Goal: Task Accomplishment & Management: Complete application form

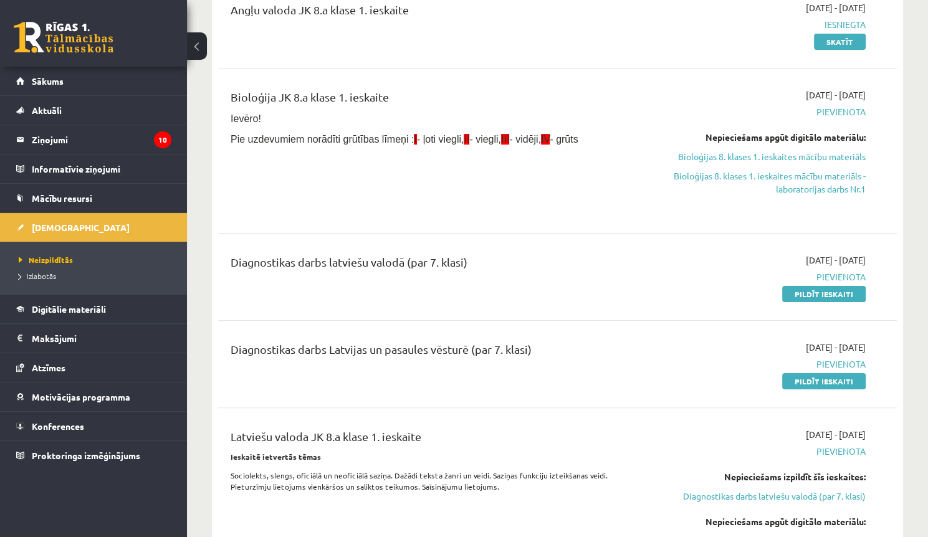
scroll to position [199, 0]
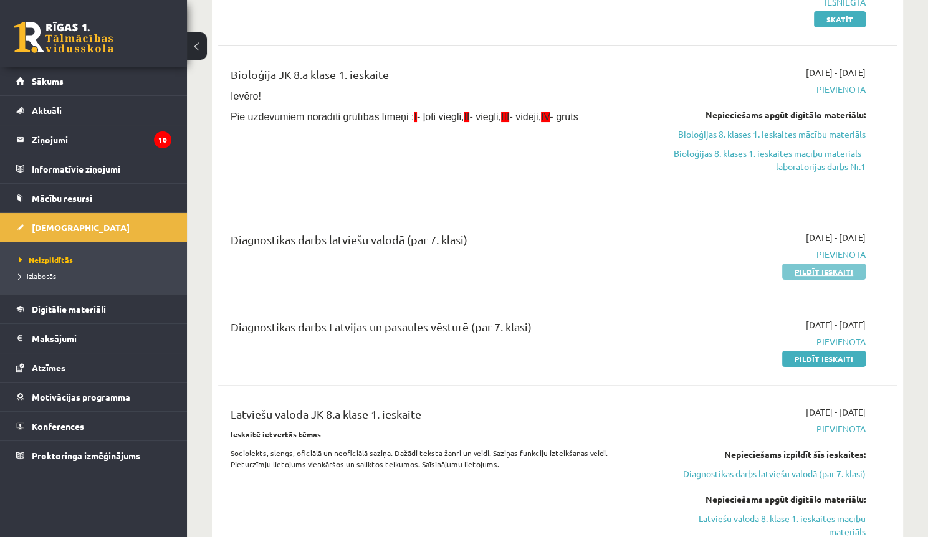
click at [805, 270] on link "Pildīt ieskaiti" at bounding box center [824, 272] width 84 height 16
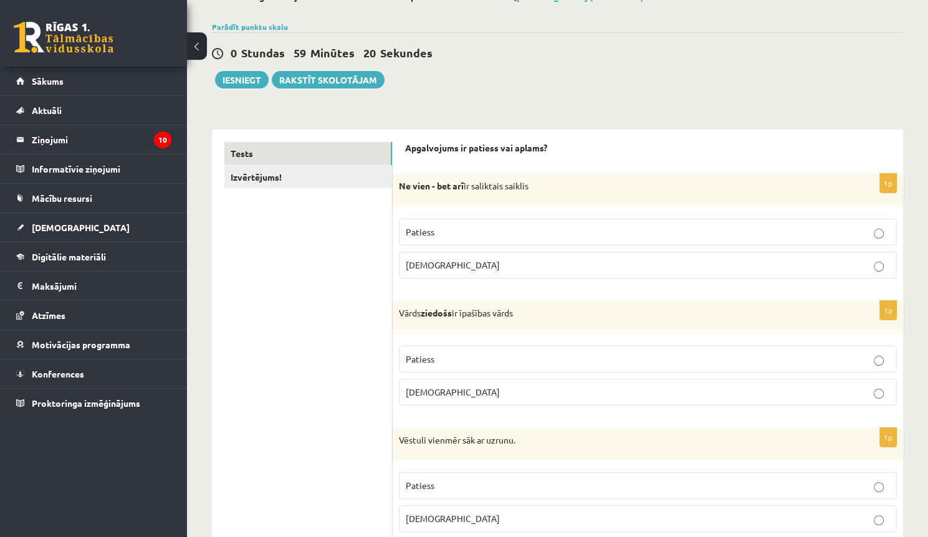
scroll to position [100, 0]
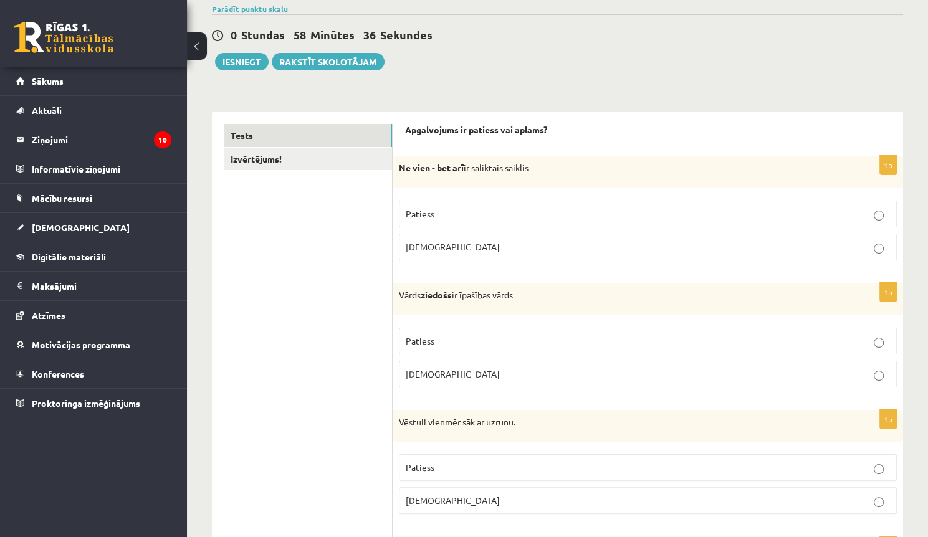
click at [505, 209] on p "Patiess" at bounding box center [648, 214] width 484 height 13
click at [474, 375] on p "Aplams" at bounding box center [648, 374] width 484 height 13
click at [480, 496] on p "Aplams" at bounding box center [648, 500] width 484 height 13
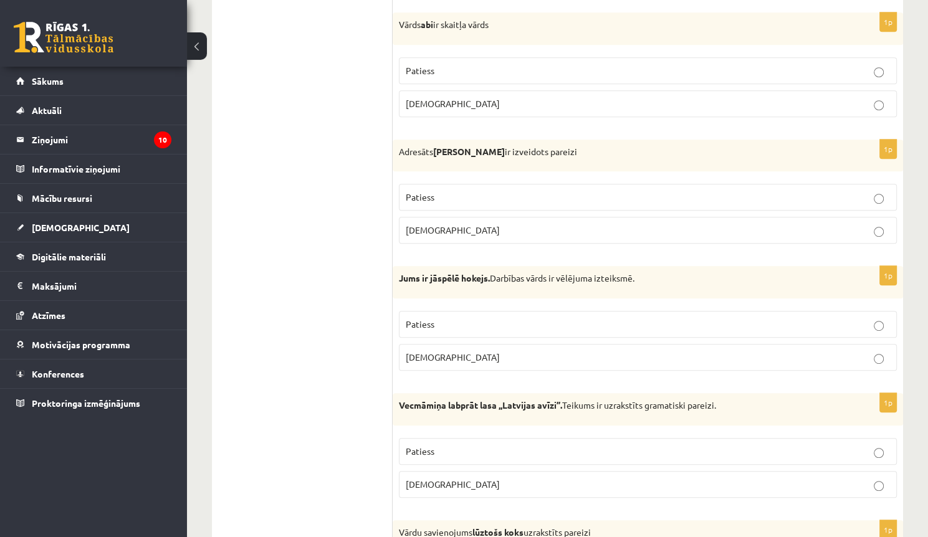
scroll to position [631, 0]
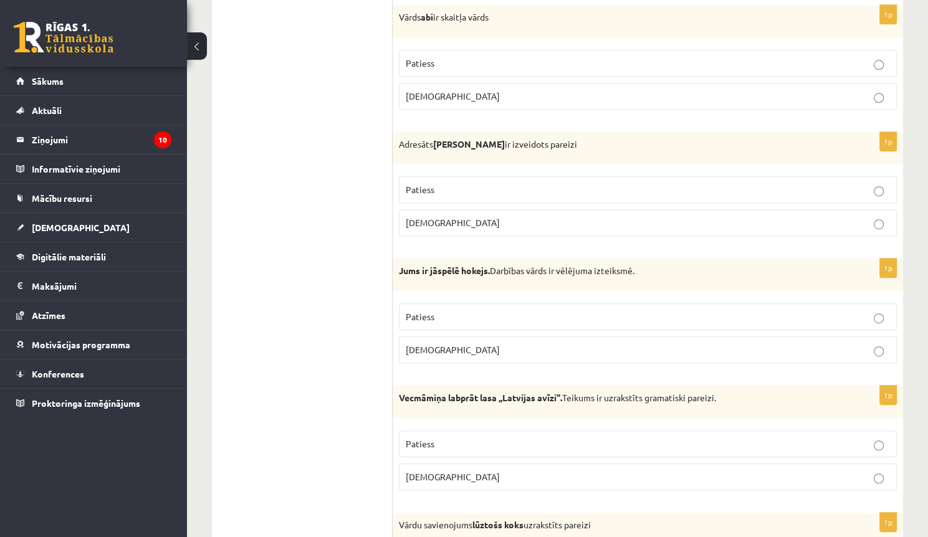
click at [776, 64] on p "Patiess" at bounding box center [648, 63] width 484 height 13
click at [582, 186] on p "Patiess" at bounding box center [648, 189] width 484 height 13
click at [486, 346] on p "Aplams" at bounding box center [648, 349] width 484 height 13
click at [519, 431] on label "Patiess" at bounding box center [648, 444] width 498 height 27
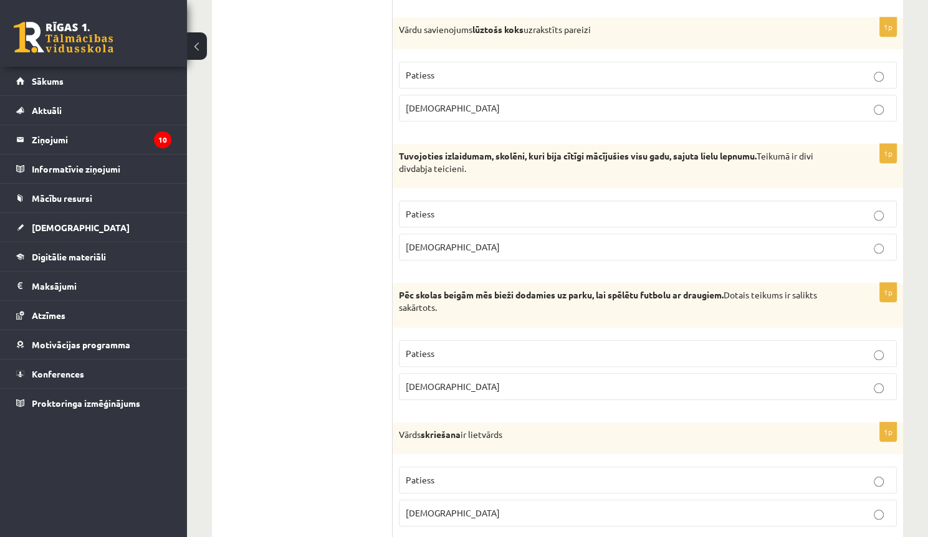
scroll to position [1134, 0]
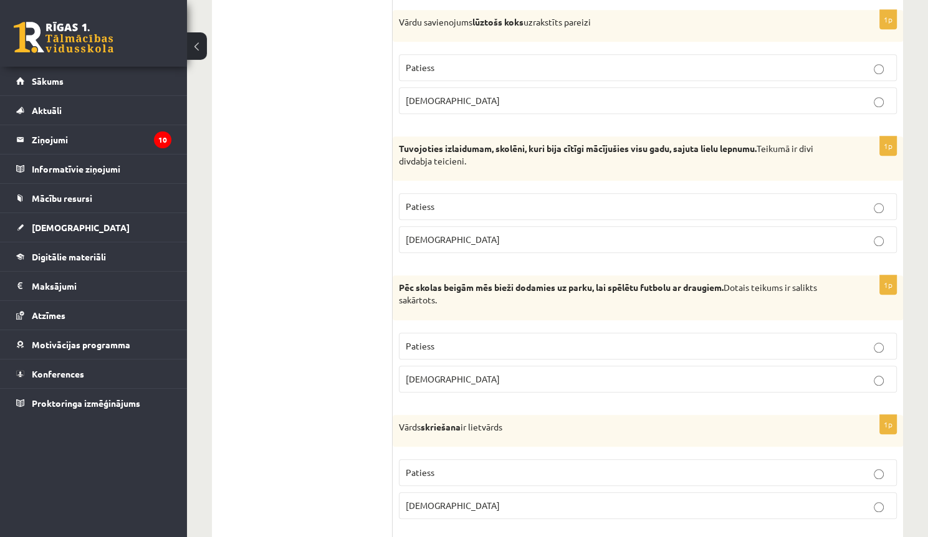
click at [641, 61] on p "Patiess" at bounding box center [648, 67] width 484 height 13
click at [461, 189] on fieldset "Patiess Aplams" at bounding box center [648, 222] width 498 height 70
click at [482, 201] on p "Patiess" at bounding box center [648, 206] width 484 height 13
click at [508, 340] on p "Patiess" at bounding box center [648, 346] width 484 height 13
click at [430, 466] on p "Patiess" at bounding box center [648, 472] width 484 height 13
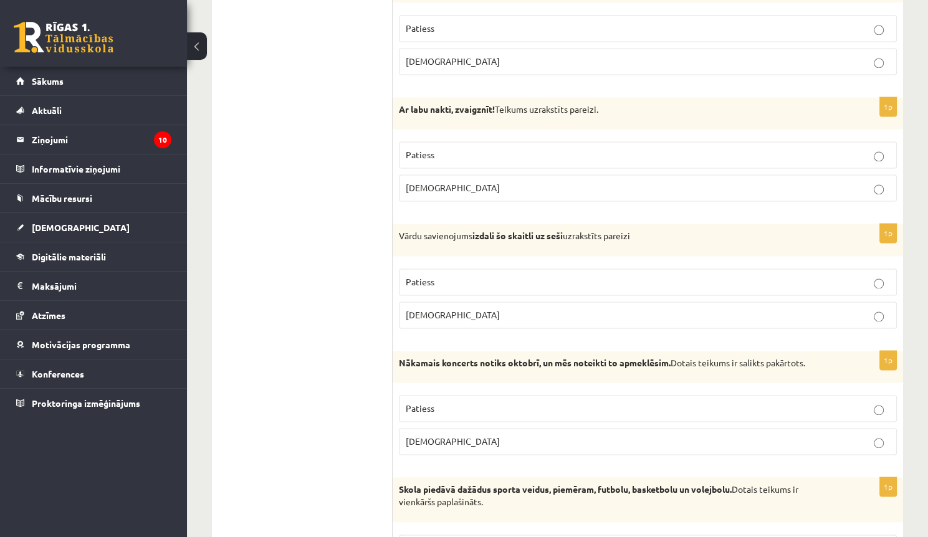
scroll to position [1659, 0]
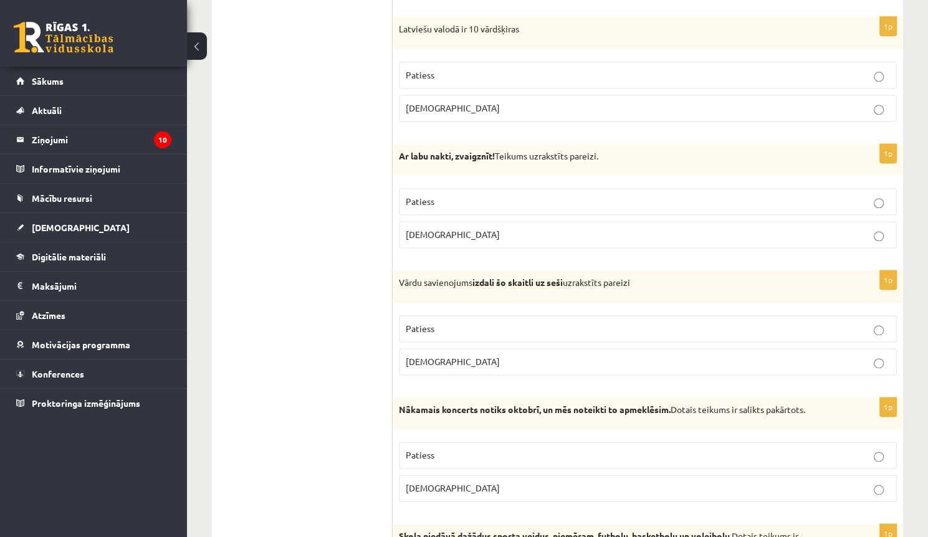
click at [529, 102] on p "Aplams" at bounding box center [648, 108] width 484 height 13
click at [457, 195] on p "Patiess" at bounding box center [648, 201] width 484 height 13
click at [462, 362] on label "Aplams" at bounding box center [648, 361] width 498 height 27
click at [452, 449] on p "Patiess" at bounding box center [648, 455] width 484 height 13
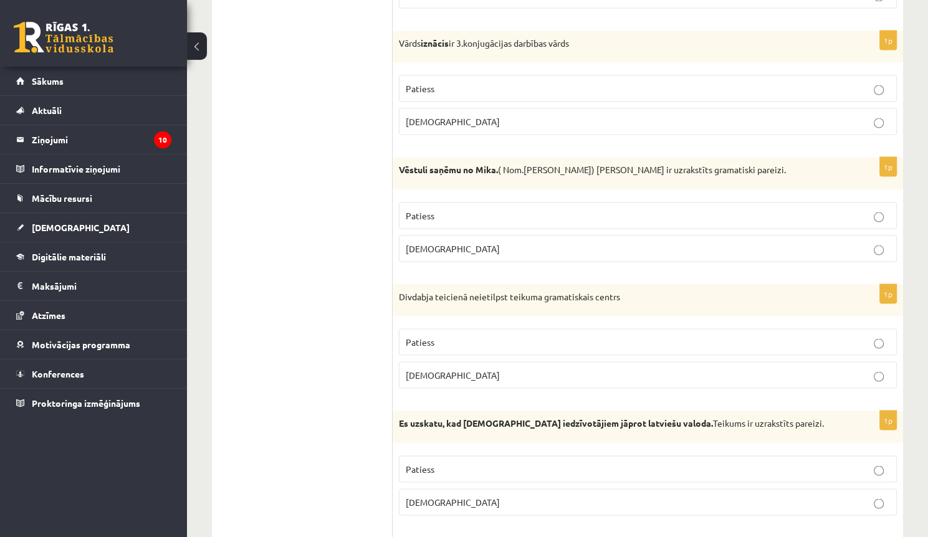
scroll to position [2300, 0]
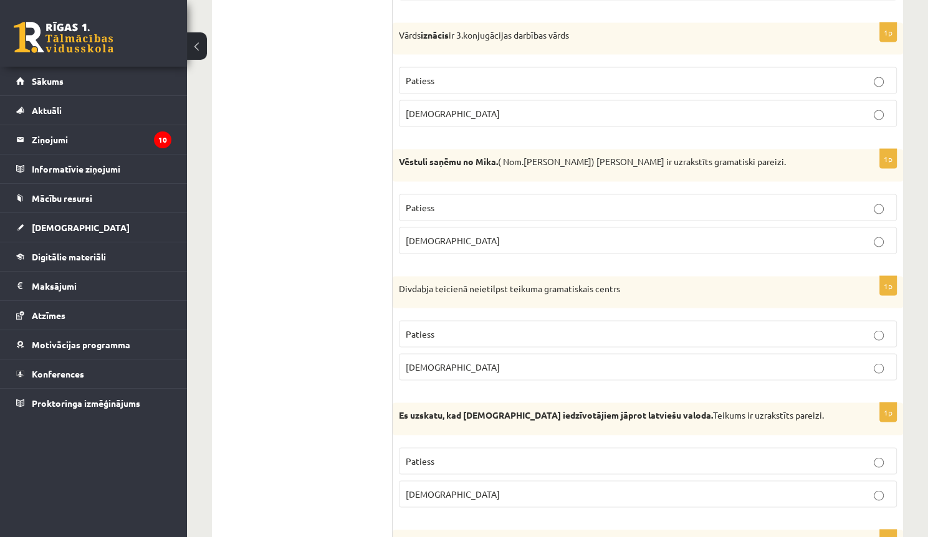
click at [489, 80] on label "Patiess" at bounding box center [648, 80] width 498 height 27
click at [439, 241] on label "Aplams" at bounding box center [648, 240] width 498 height 27
drag, startPoint x: 434, startPoint y: 325, endPoint x: 451, endPoint y: 451, distance: 127.6
click at [434, 327] on p "Patiess" at bounding box center [648, 333] width 484 height 13
click at [451, 454] on p "Patiess" at bounding box center [648, 460] width 484 height 13
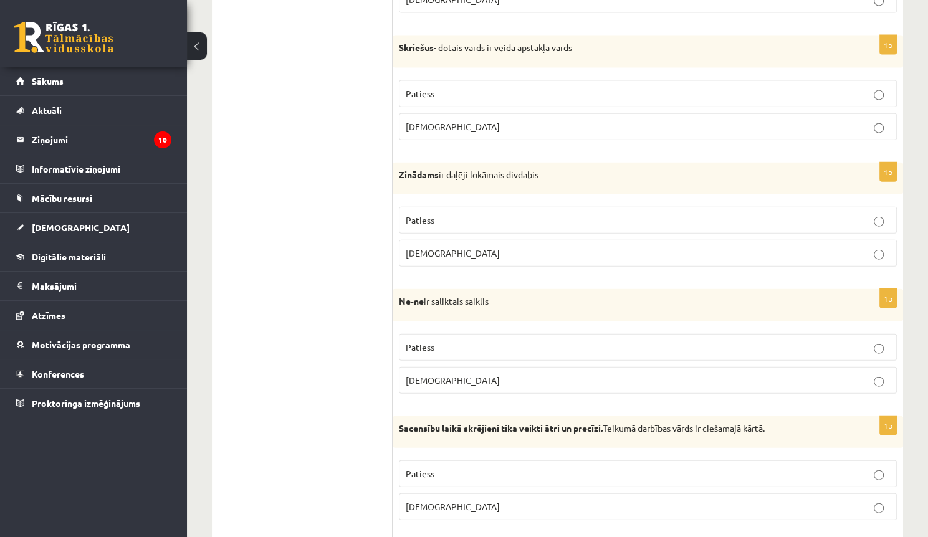
scroll to position [2818, 0]
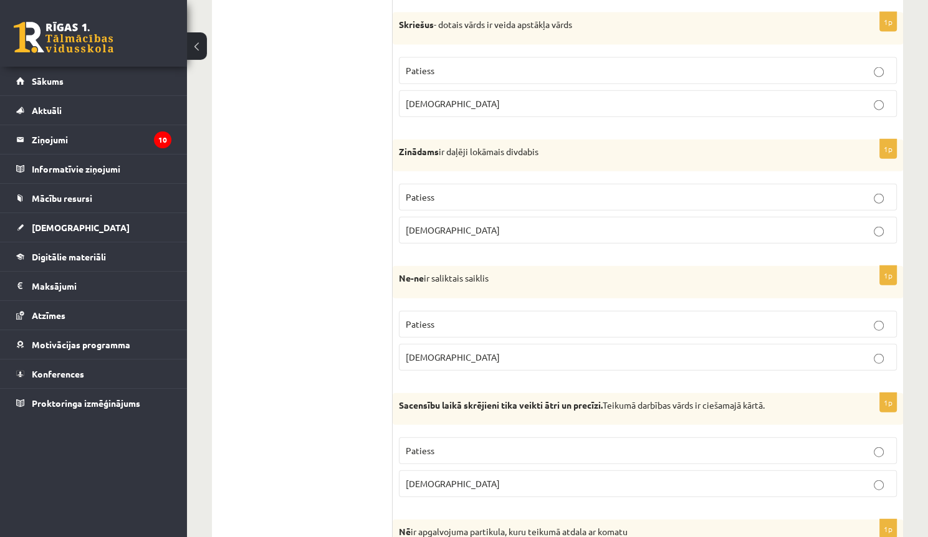
click at [439, 64] on p "Patiess" at bounding box center [648, 70] width 484 height 13
click at [434, 191] on p "Patiess" at bounding box center [648, 197] width 484 height 13
click at [444, 322] on label "Patiess" at bounding box center [648, 324] width 498 height 27
click at [437, 437] on label "Patiess" at bounding box center [648, 450] width 498 height 27
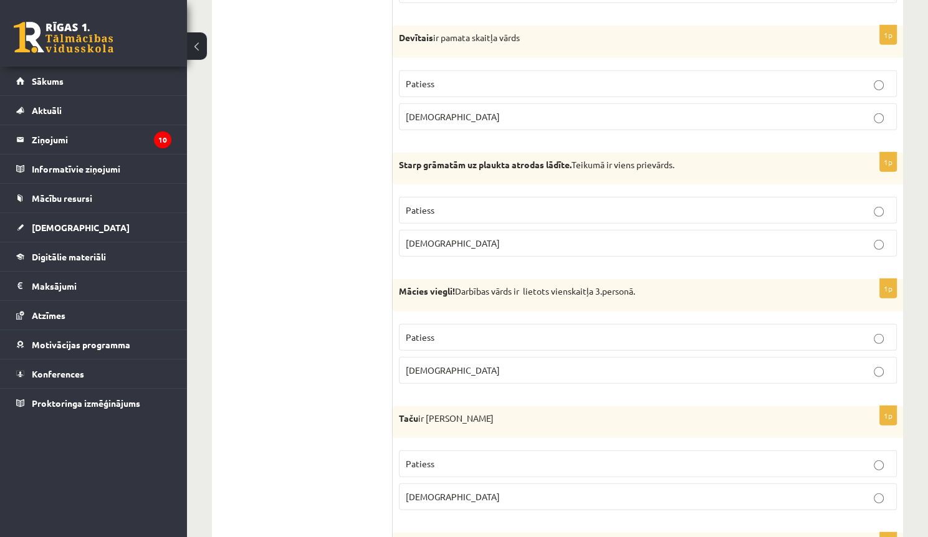
scroll to position [3447, 0]
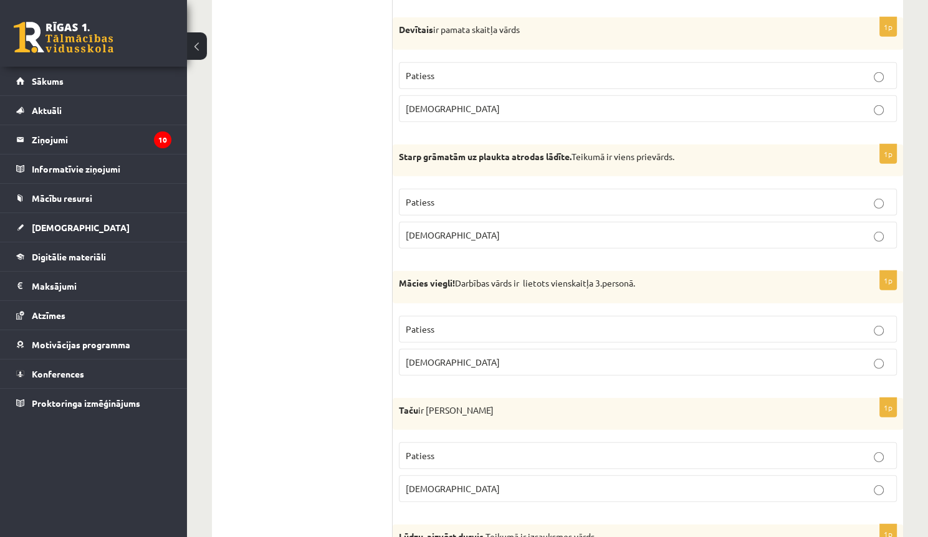
click at [459, 103] on label "Aplams" at bounding box center [648, 108] width 498 height 27
click at [456, 229] on p "Aplams" at bounding box center [648, 235] width 484 height 13
click at [470, 356] on p "Aplams" at bounding box center [648, 362] width 484 height 13
click at [446, 484] on label "Aplams" at bounding box center [648, 489] width 498 height 27
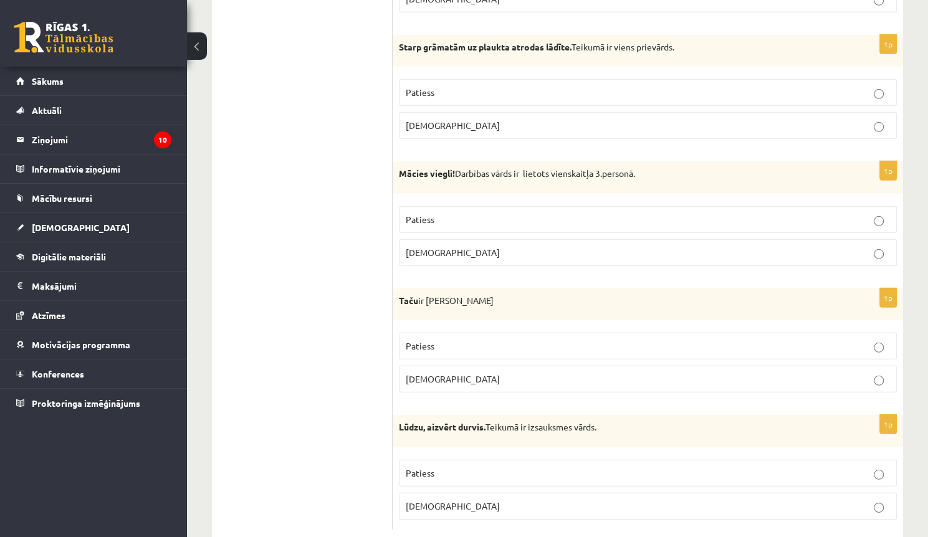
scroll to position [3572, 0]
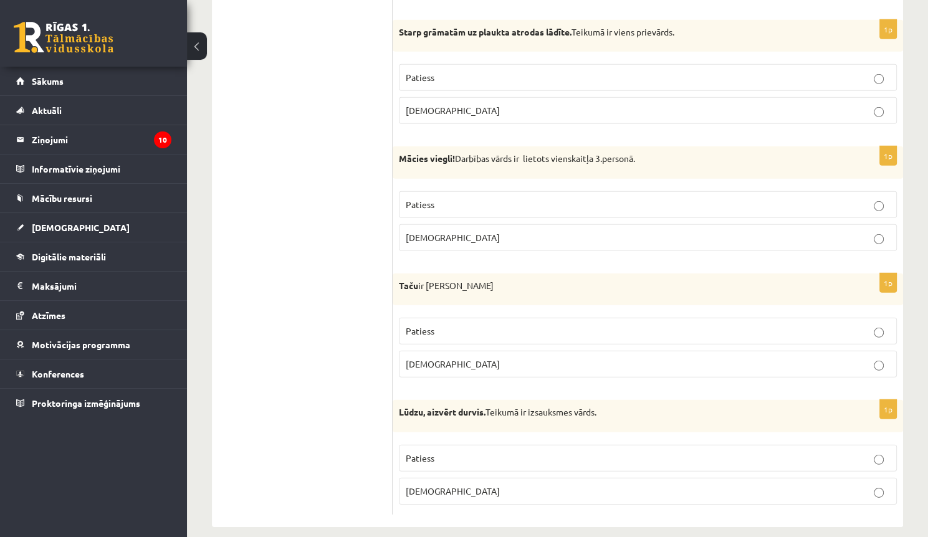
click at [547, 452] on p "Patiess" at bounding box center [648, 458] width 484 height 13
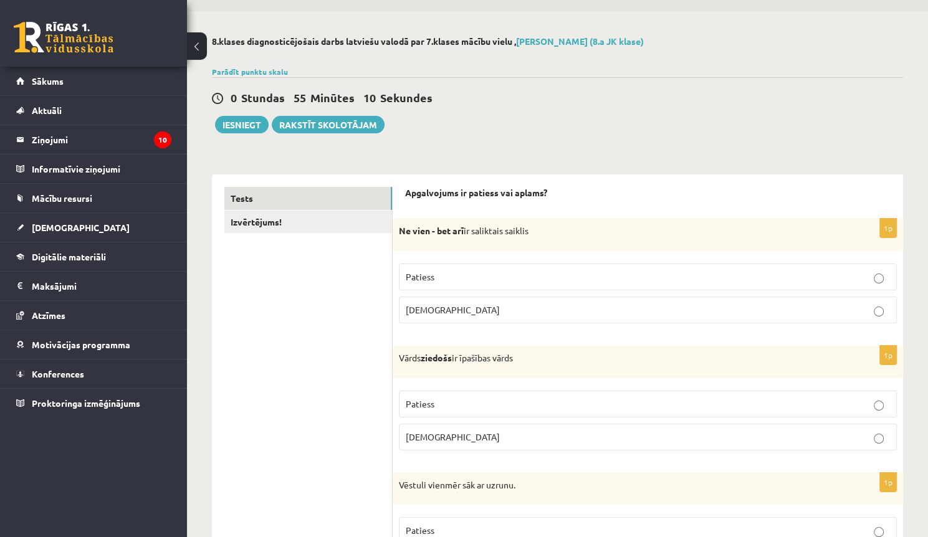
scroll to position [0, 0]
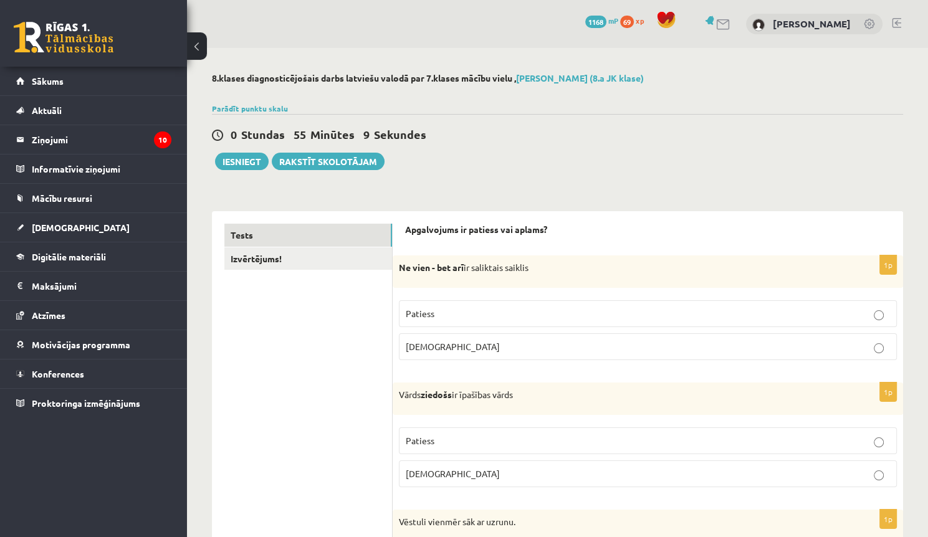
drag, startPoint x: 209, startPoint y: 287, endPoint x: 280, endPoint y: 229, distance: 92.2
click at [277, 259] on link "Izvērtējums!" at bounding box center [308, 258] width 168 height 23
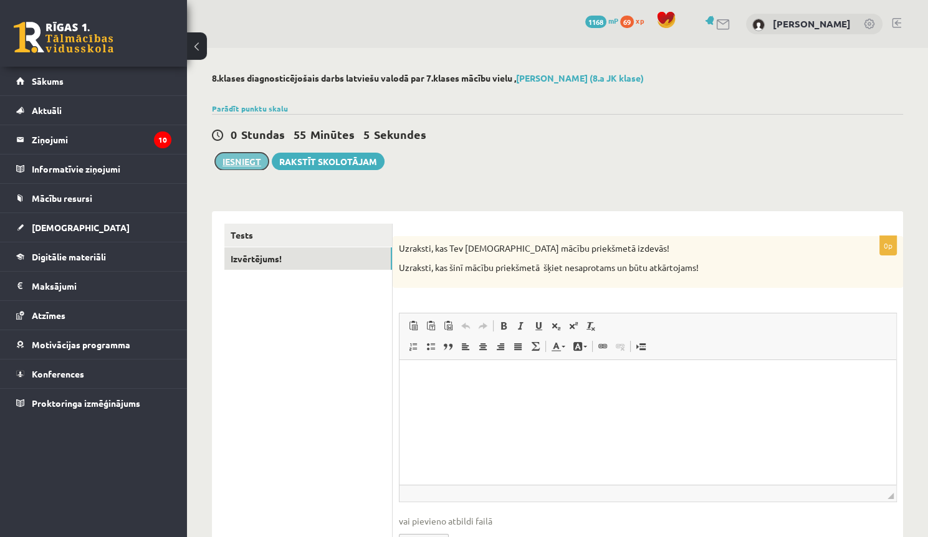
click at [249, 160] on button "Iesniegt" at bounding box center [242, 161] width 54 height 17
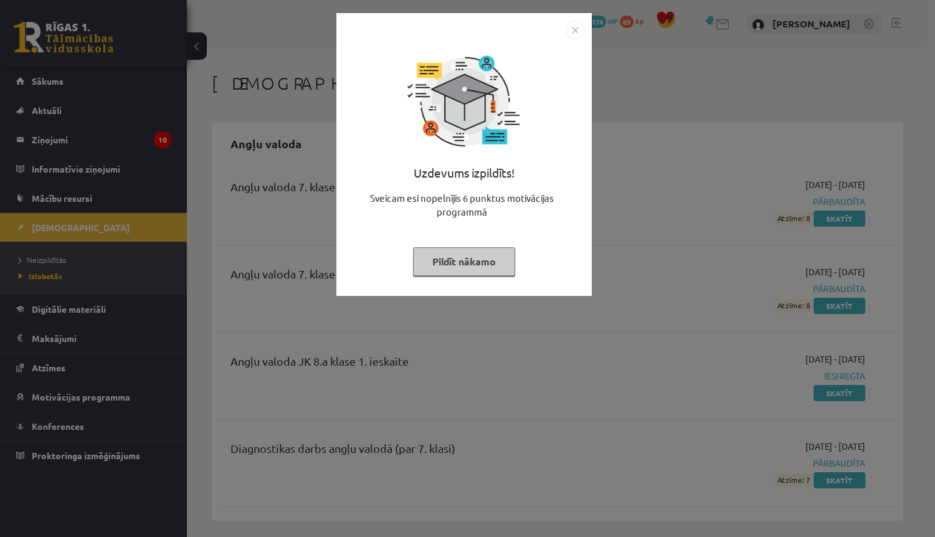
click at [482, 249] on button "Pildīt nākamo" at bounding box center [464, 261] width 102 height 29
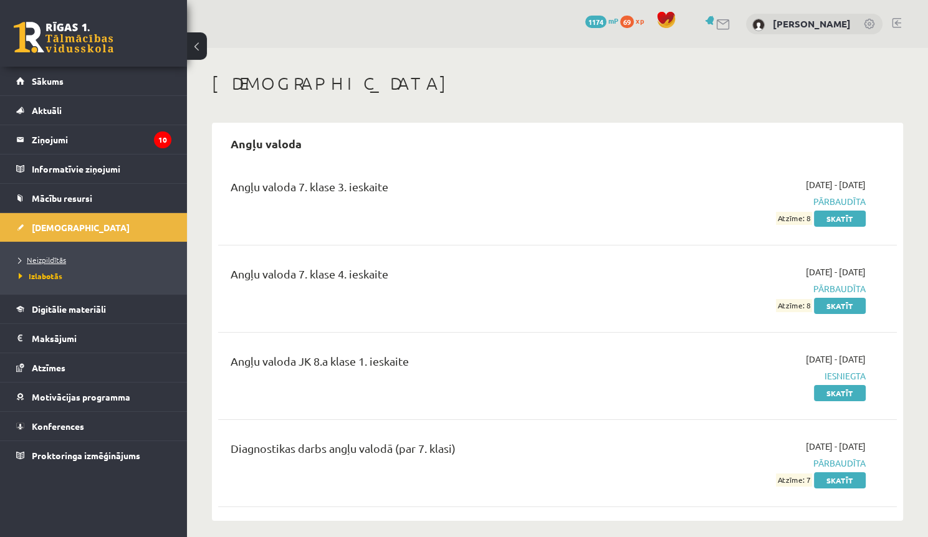
click at [60, 258] on span "Neizpildītās" at bounding box center [42, 260] width 47 height 10
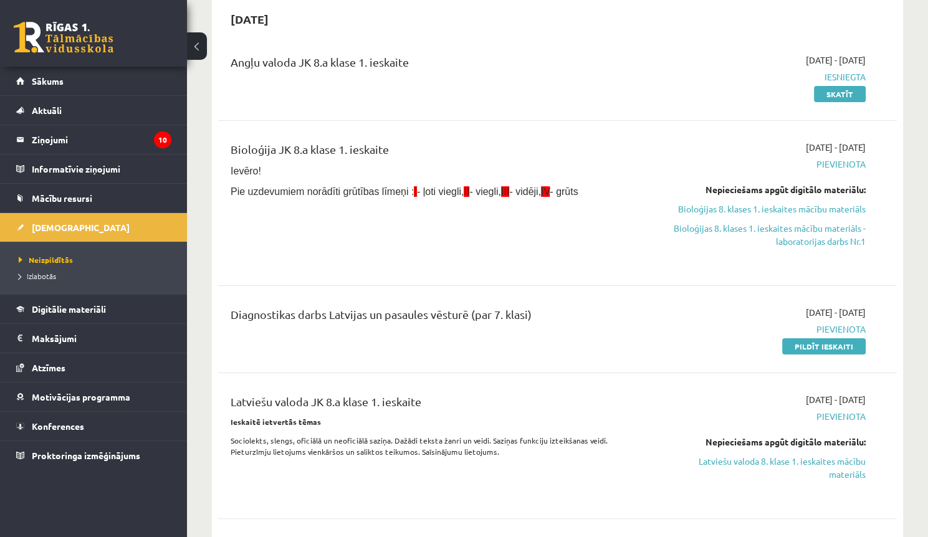
drag, startPoint x: 560, startPoint y: 156, endPoint x: 565, endPoint y: 186, distance: 30.9
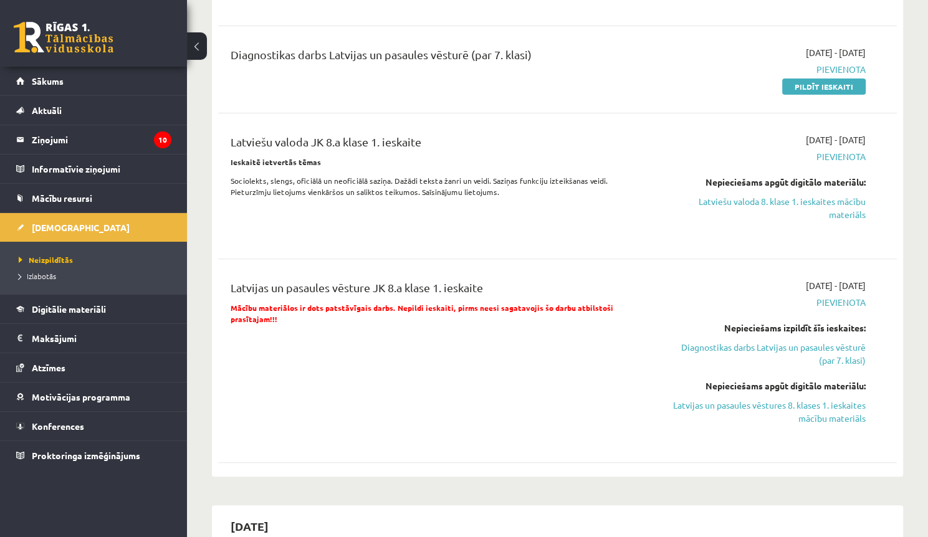
scroll to position [285, 0]
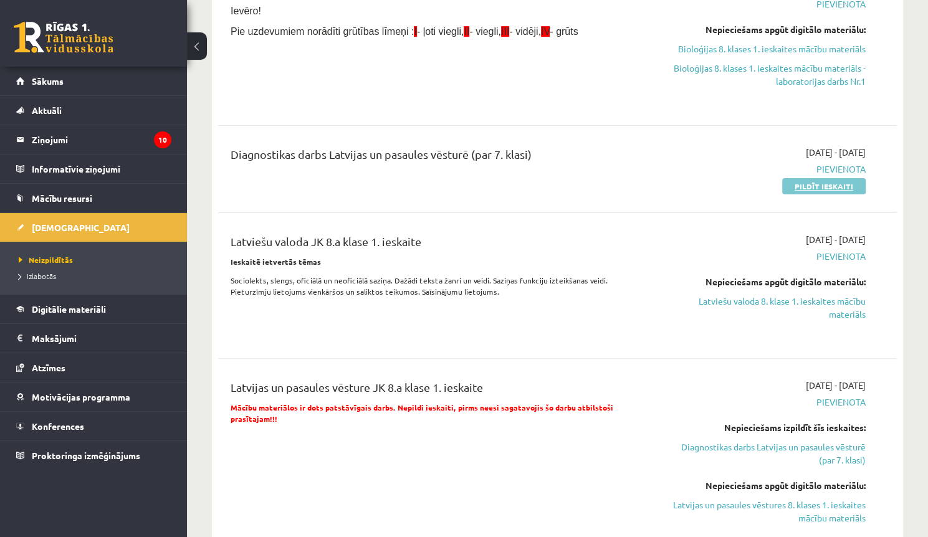
click at [798, 186] on link "Pildīt ieskaiti" at bounding box center [824, 186] width 84 height 16
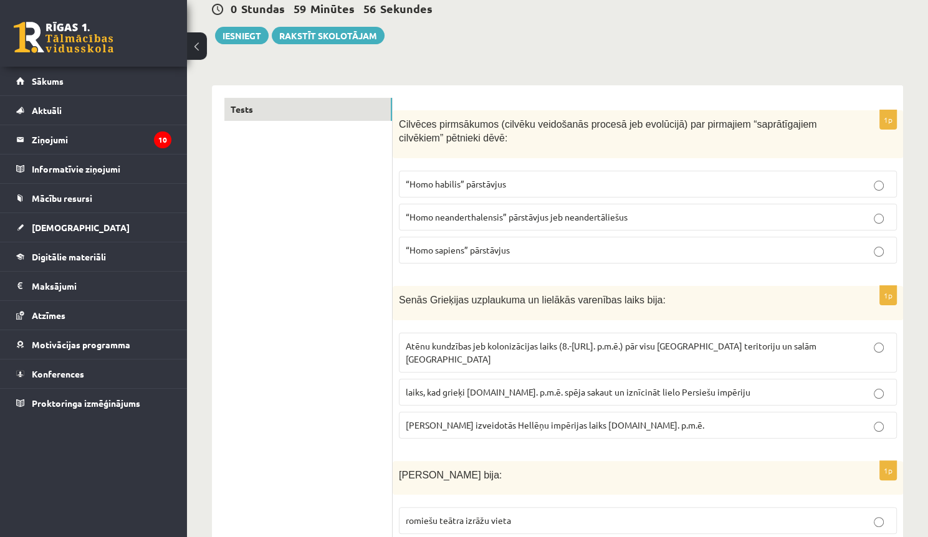
scroll to position [139, 0]
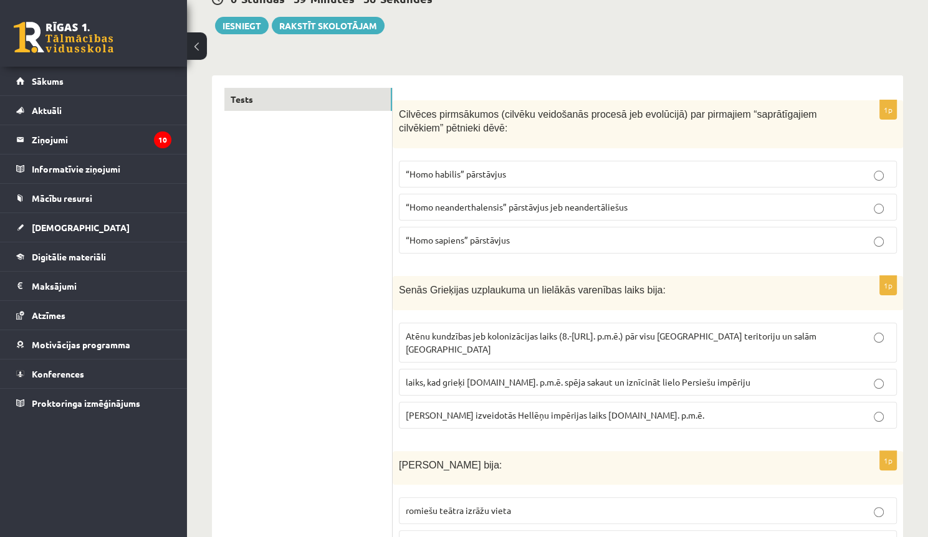
drag, startPoint x: 719, startPoint y: 122, endPoint x: 722, endPoint y: 151, distance: 28.8
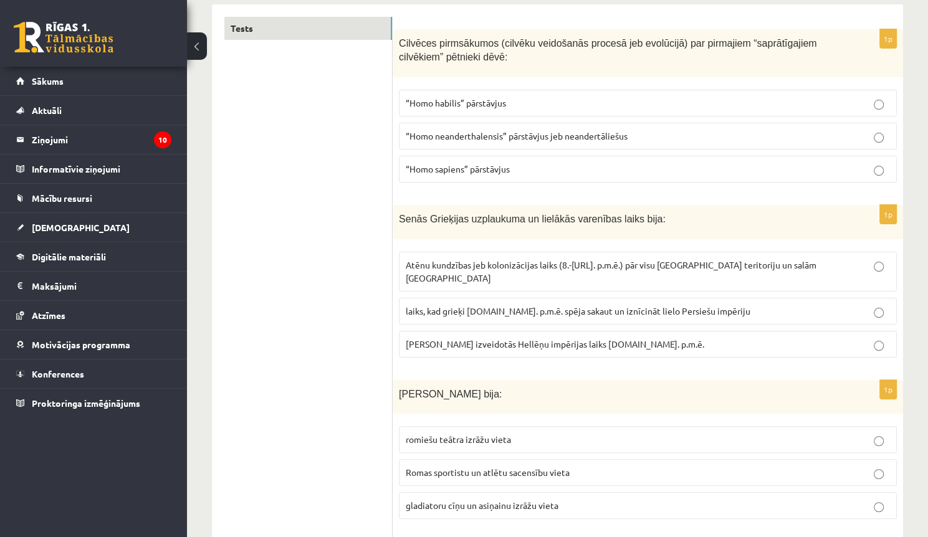
drag, startPoint x: 759, startPoint y: 96, endPoint x: 749, endPoint y: 126, distance: 31.5
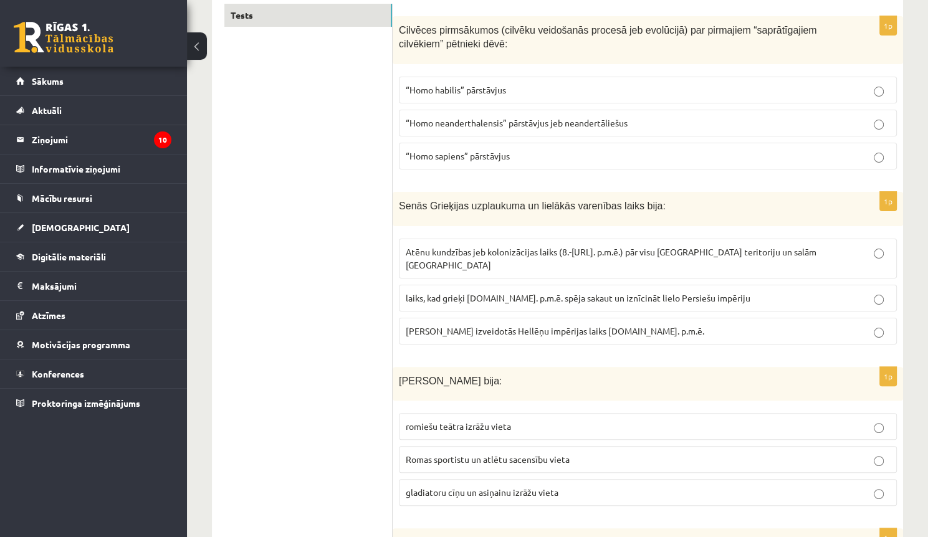
click at [505, 160] on p "“Homo sapiens” pārstāvjus" at bounding box center [648, 156] width 484 height 13
click at [547, 292] on span "laiks, kad grieķi 5.gs. p.m.ē. spēja sakaut un iznīcināt lielo Persiešu impēriju" at bounding box center [578, 297] width 345 height 11
click at [492, 484] on label "gladiatoru cīņu un asiņainu izrāžu vieta" at bounding box center [648, 492] width 498 height 27
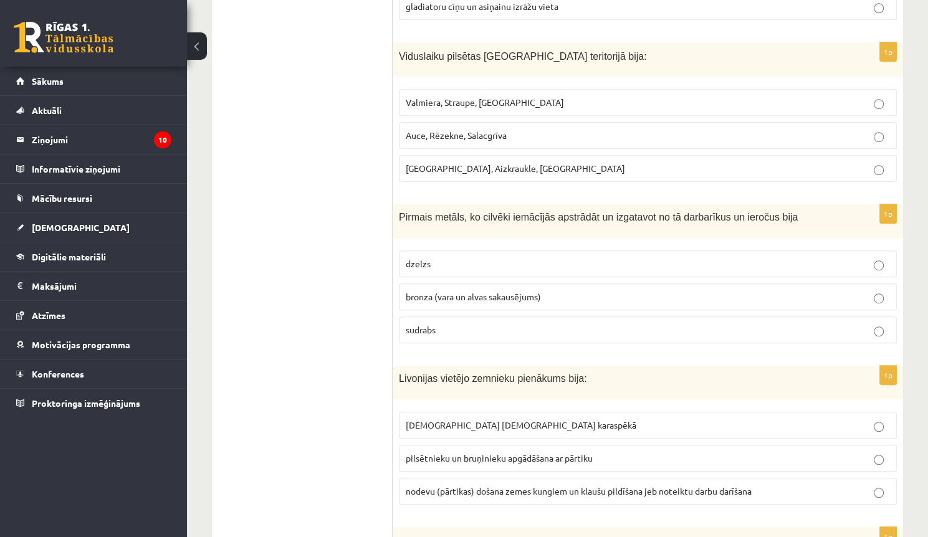
scroll to position [716, 0]
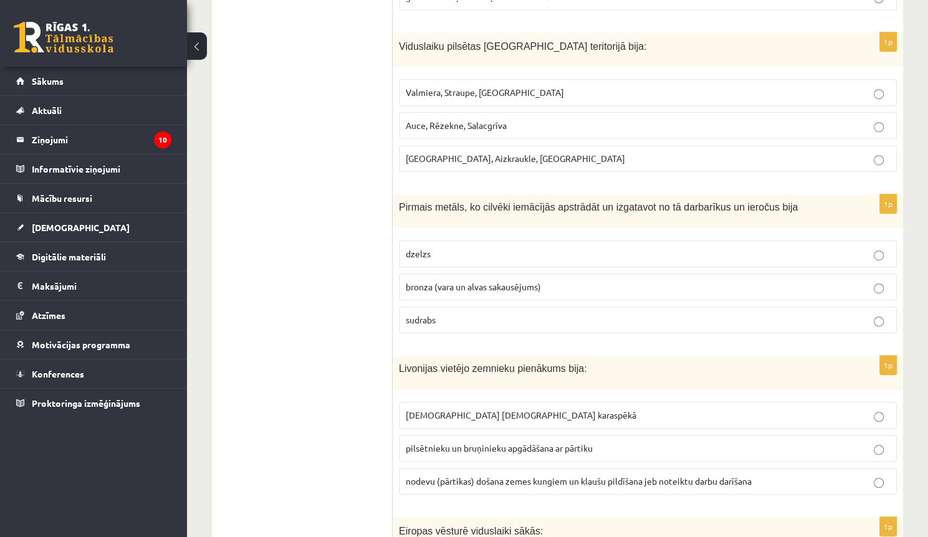
click at [475, 82] on label "Valmiera, Straupe, Koknese" at bounding box center [648, 92] width 498 height 27
click at [511, 279] on label "bronza (vara un alvas sakausējums)" at bounding box center [648, 287] width 498 height 27
click at [481, 476] on span "nodevu (pārtikas) došana zemes kungiem un klaušu pildīšana jeb noteiktu darbu d…" at bounding box center [579, 481] width 346 height 11
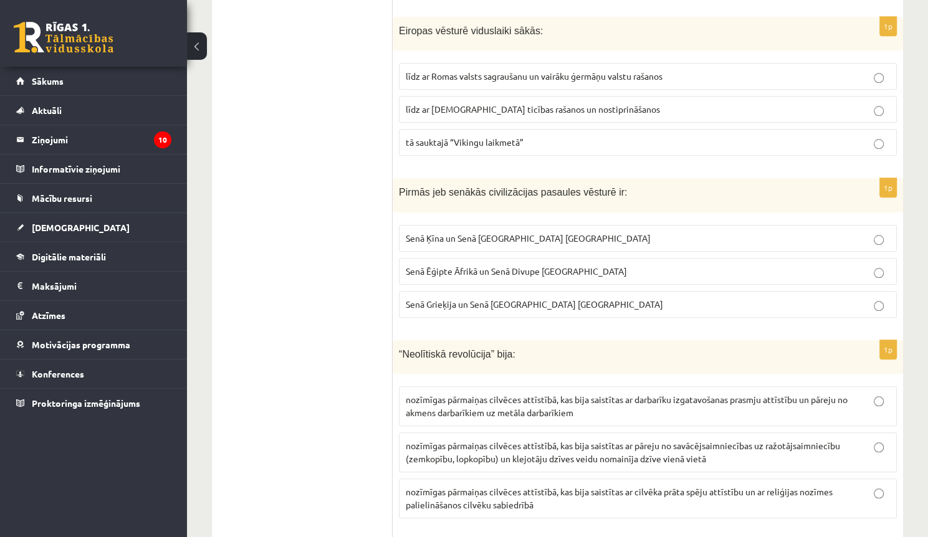
scroll to position [1192, 0]
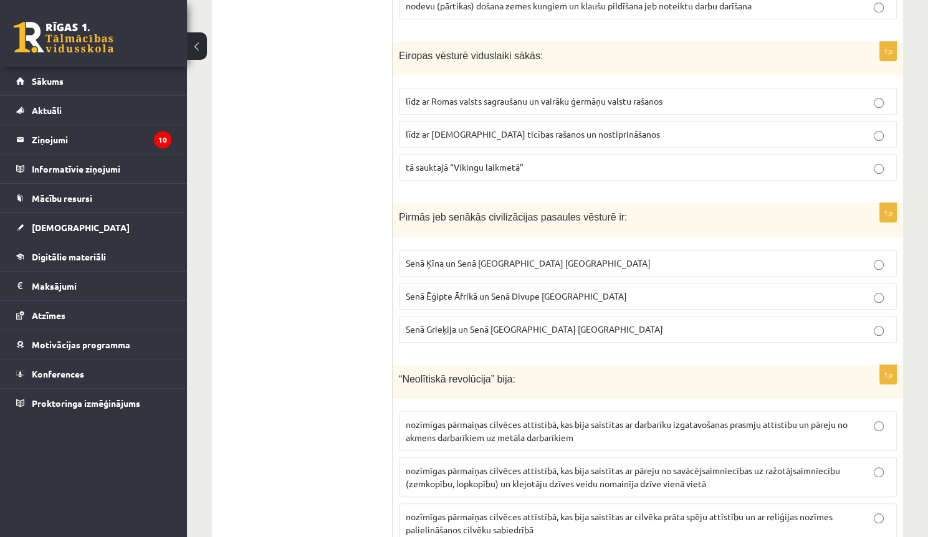
click at [478, 95] on span "līdz ar Romas valsts sagraušanu un vairāku ģermāņu valstu rašanos" at bounding box center [534, 100] width 257 height 11
click at [524, 290] on p "Senā Ēģipte Āfrikā un Senā Divupe Āzijā" at bounding box center [648, 296] width 484 height 13
click at [575, 290] on p "Senā Ēģipte Āfrikā un Senā Divupe Āzijā" at bounding box center [648, 296] width 484 height 13
drag, startPoint x: 581, startPoint y: 451, endPoint x: 591, endPoint y: 390, distance: 61.9
click at [580, 465] on span "nozīmīgas pārmaiņas cilvēces attīstībā, kas bija saistītas ar pāreju no savācēj…" at bounding box center [623, 477] width 434 height 24
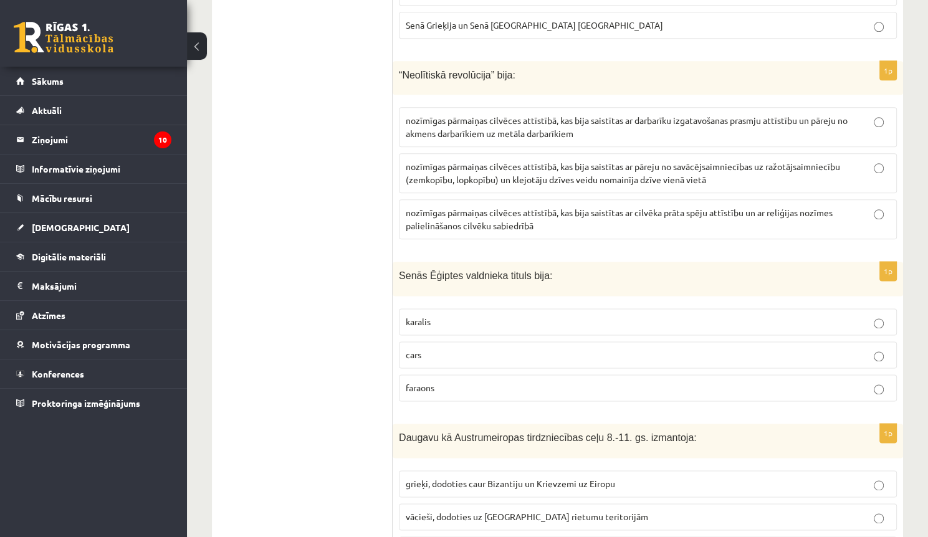
drag, startPoint x: 591, startPoint y: 390, endPoint x: 580, endPoint y: 460, distance: 71.2
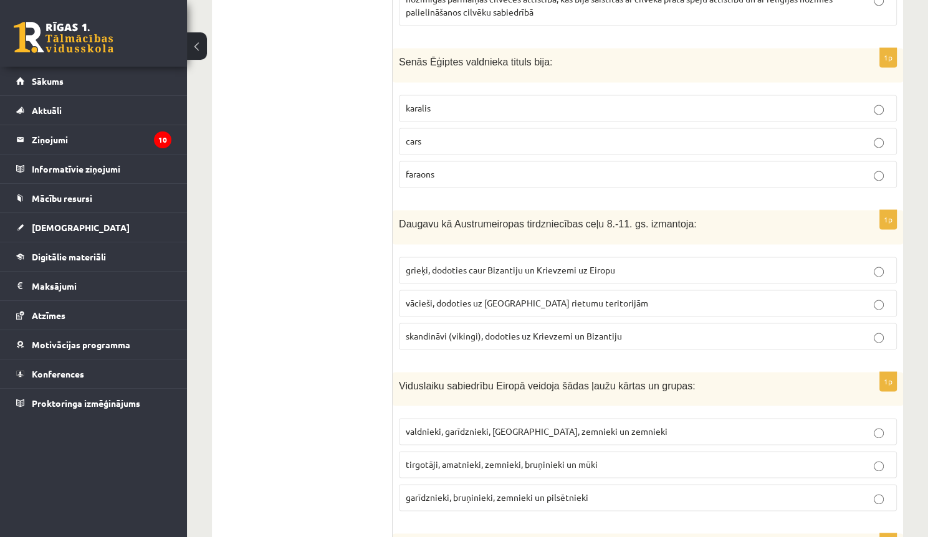
scroll to position [1714, 0]
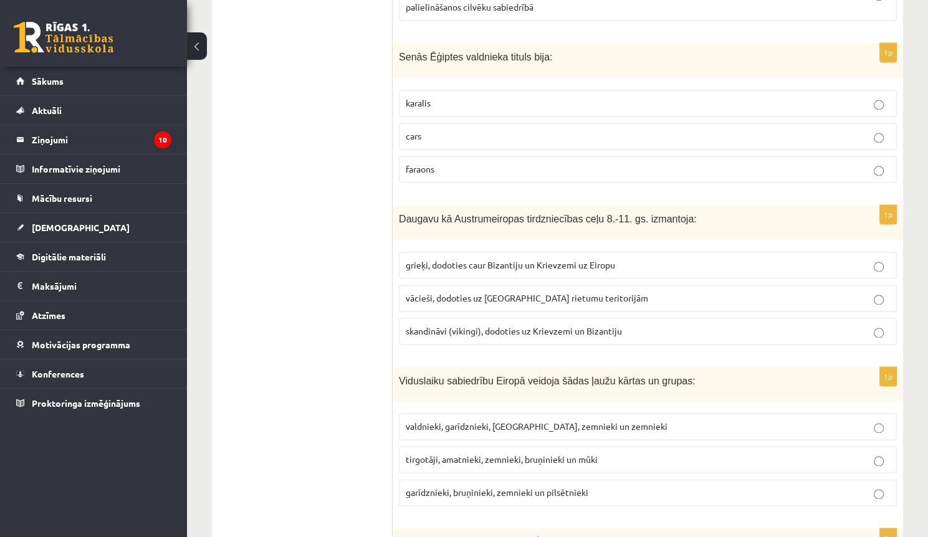
click at [473, 156] on label "faraons" at bounding box center [648, 169] width 498 height 27
click at [519, 325] on span "skandināvi (vikingi), dodoties uz Krievzemi un Bizantiju" at bounding box center [514, 330] width 216 height 11
click at [591, 421] on span "valdnieki, garīdznieki, bruņinieki, zemnieki un zemnieki" at bounding box center [537, 426] width 262 height 11
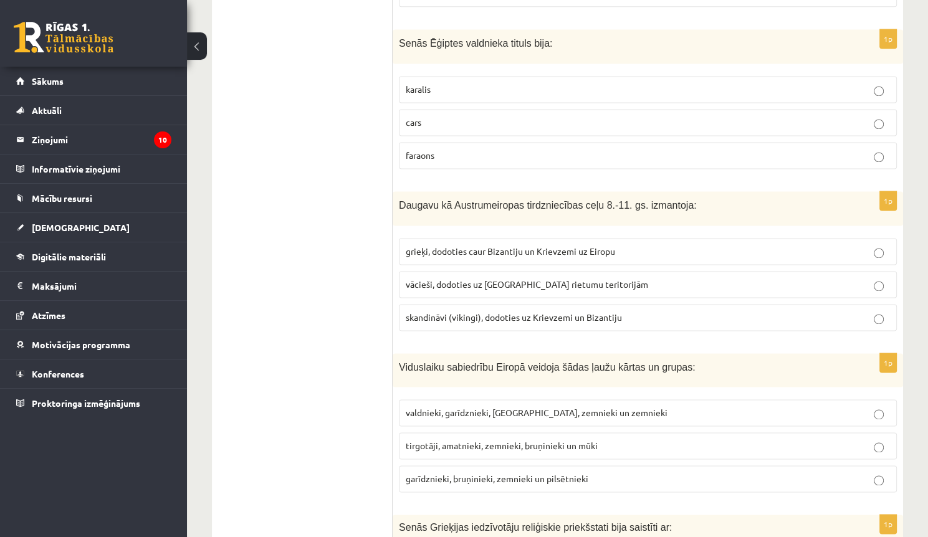
scroll to position [1758, 0]
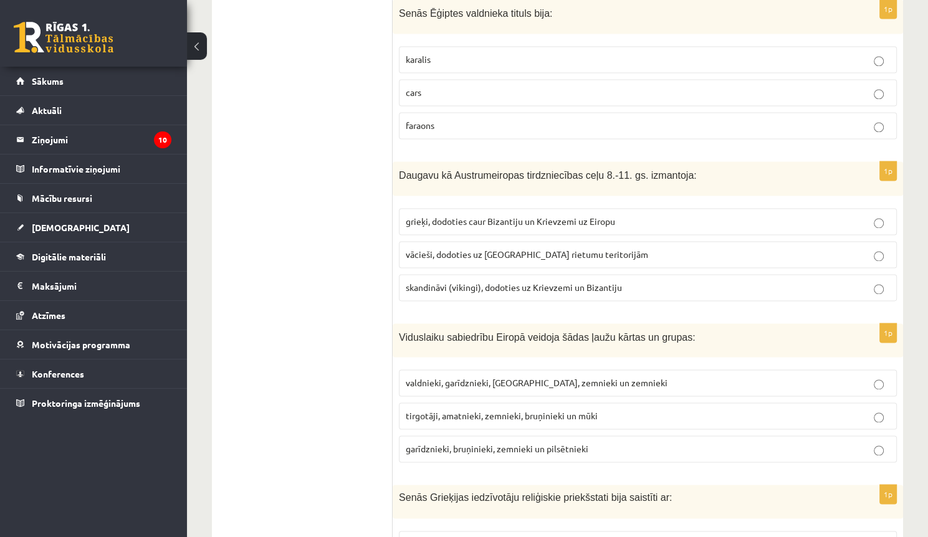
drag, startPoint x: 746, startPoint y: 284, endPoint x: 935, endPoint y: 240, distance: 193.9
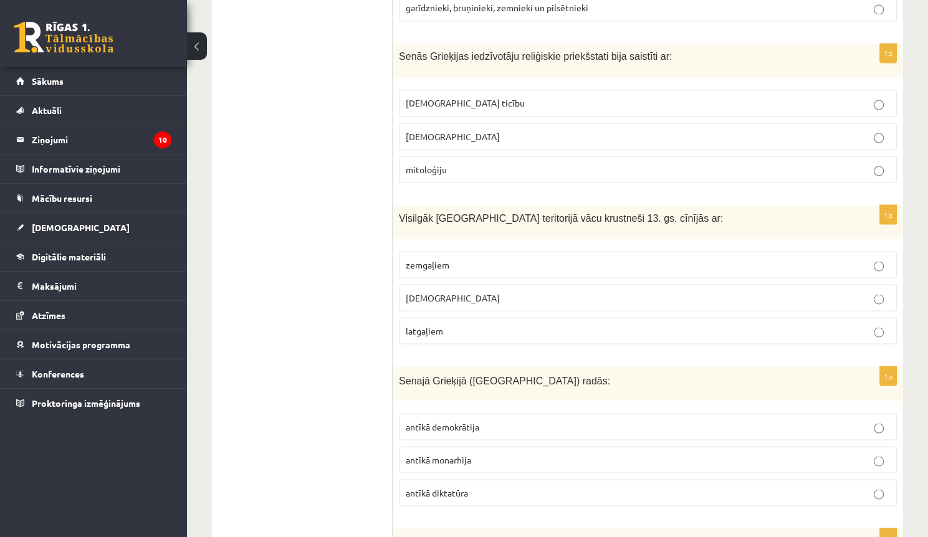
scroll to position [2204, 0]
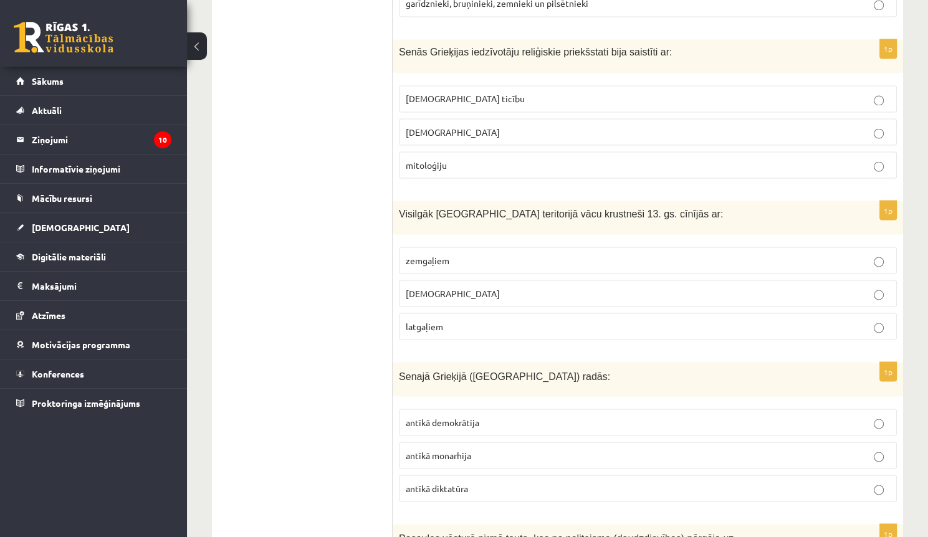
click at [451, 158] on p "mitoloģiju" at bounding box center [648, 164] width 484 height 13
click at [483, 287] on p "kuršiem" at bounding box center [648, 293] width 484 height 13
click at [528, 409] on label "antīkā demokrātija" at bounding box center [648, 422] width 498 height 27
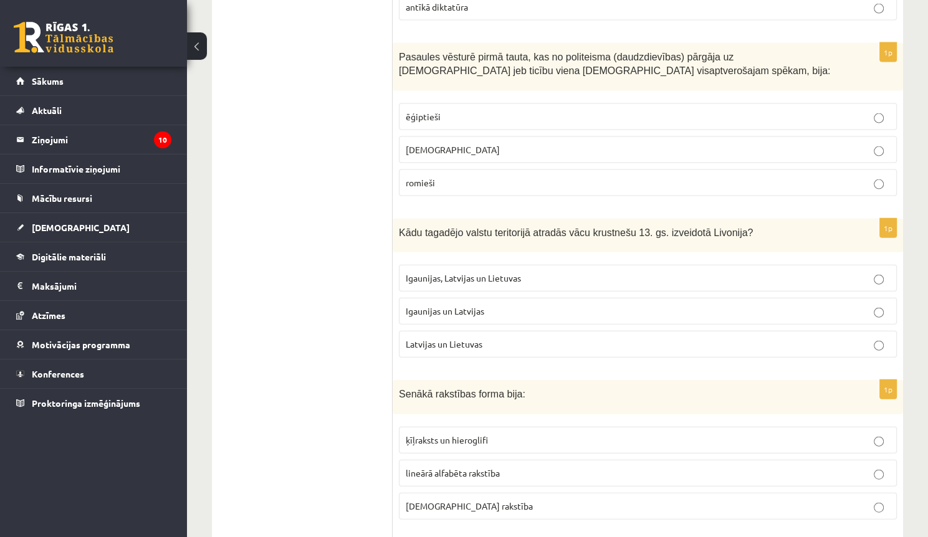
scroll to position [2690, 0]
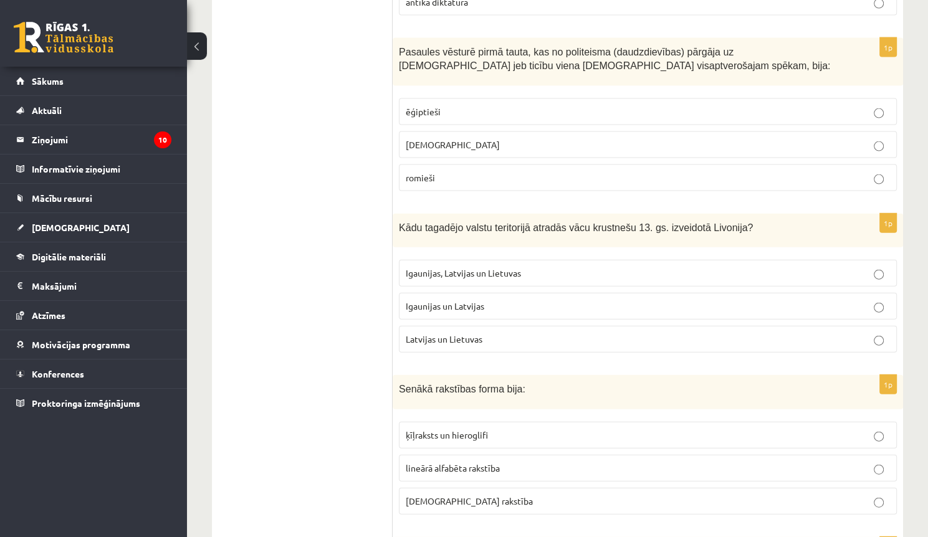
click at [471, 138] on p "ebreji" at bounding box center [648, 144] width 484 height 13
click at [480, 300] on p "Igaunijas un Latvijas" at bounding box center [648, 306] width 484 height 13
click at [647, 264] on fieldset "Igaunijas, Latvijas un Lietuvas Igaunijas un Latvijas Latvijas un Lietuvas" at bounding box center [648, 305] width 498 height 103
click at [752, 300] on p "Igaunijas un Latvijas" at bounding box center [648, 306] width 484 height 13
click at [494, 429] on p "ķīļraksts un hieroglifi" at bounding box center [648, 435] width 484 height 13
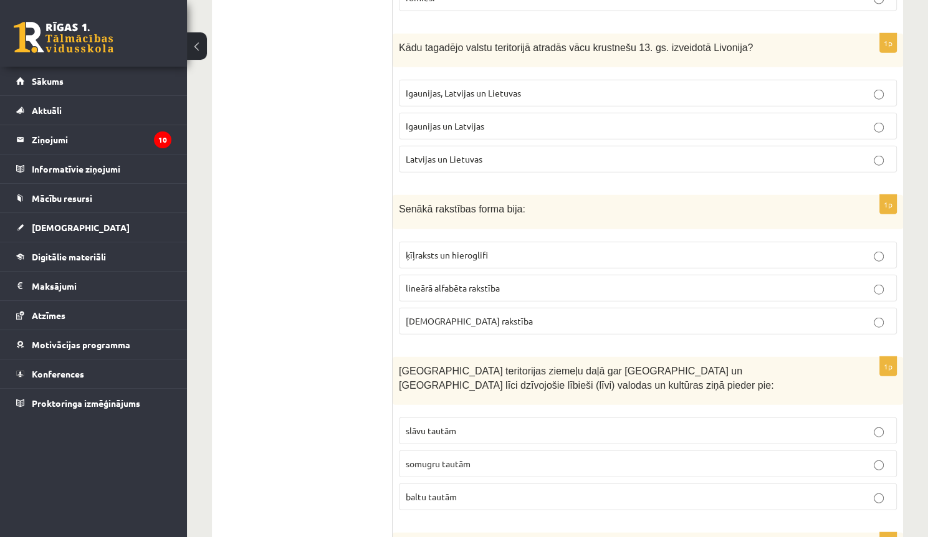
drag, startPoint x: 678, startPoint y: 277, endPoint x: 682, endPoint y: 355, distance: 78.0
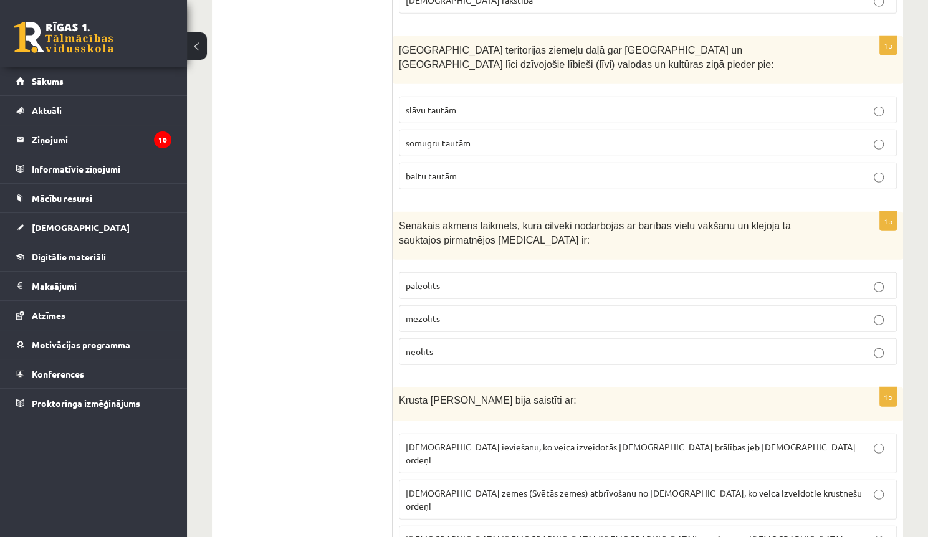
scroll to position [3186, 0]
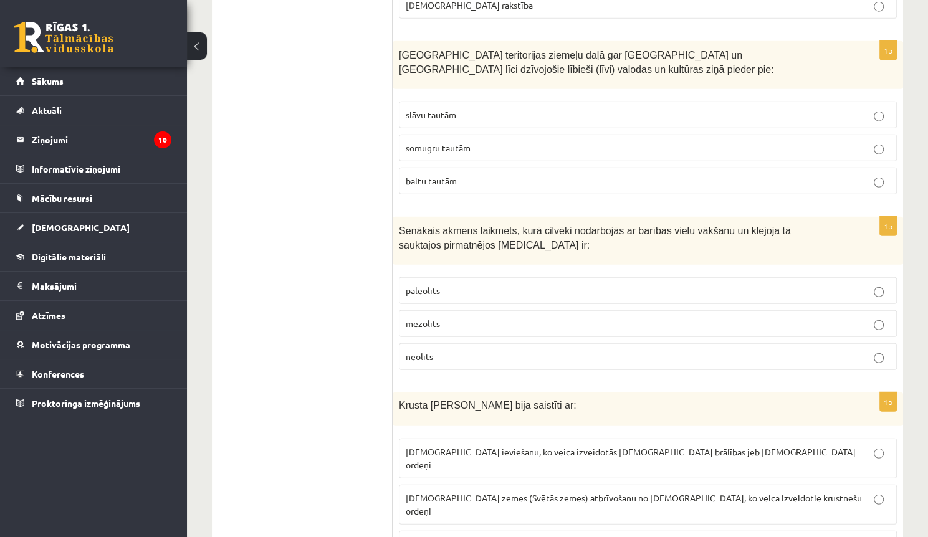
click at [492, 168] on label "baltu tautām" at bounding box center [648, 181] width 498 height 27
click at [466, 277] on fieldset "paleolīts mezolīts neolīts" at bounding box center [648, 322] width 498 height 103
click at [466, 277] on label "paleolīts" at bounding box center [648, 290] width 498 height 27
drag, startPoint x: 472, startPoint y: 269, endPoint x: 570, endPoint y: 269, distance: 98.5
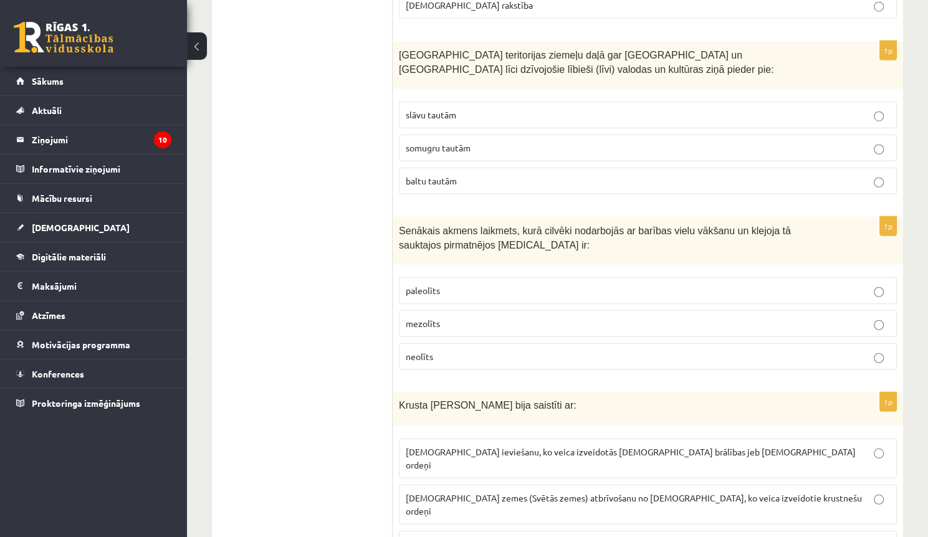
click at [472, 277] on label "paleolīts" at bounding box center [648, 290] width 498 height 27
click at [570, 277] on label "paleolīts" at bounding box center [648, 290] width 498 height 27
click at [543, 492] on span "Kristus zemes (Svētās zemes) atbrīvošanu no musulmaņiem, ko veica izveidotie kr…" at bounding box center [634, 504] width 456 height 24
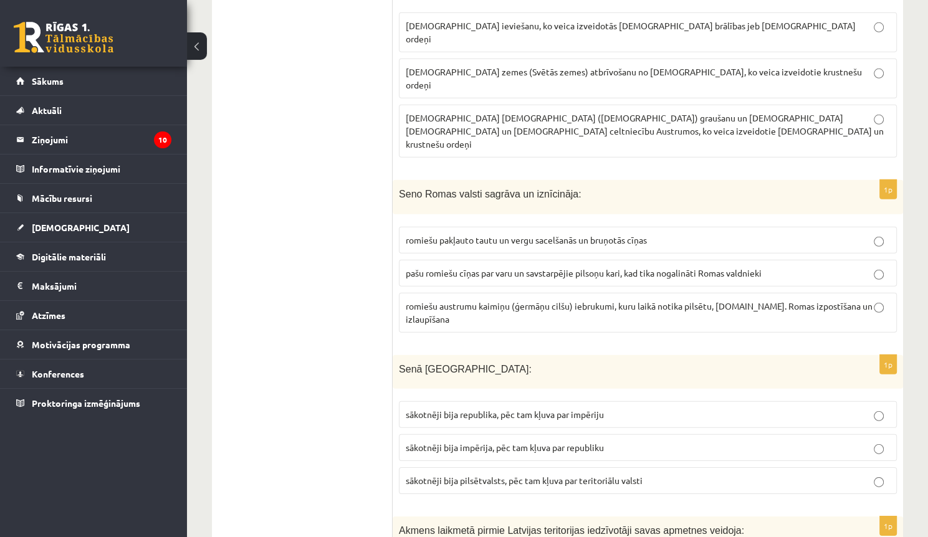
drag, startPoint x: 636, startPoint y: 394, endPoint x: 724, endPoint y: 389, distance: 88.0
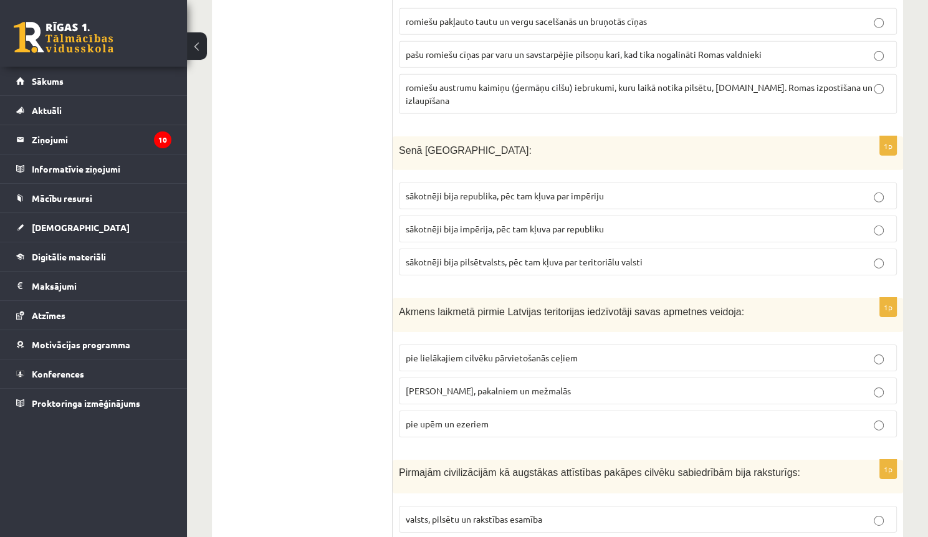
scroll to position [3880, 0]
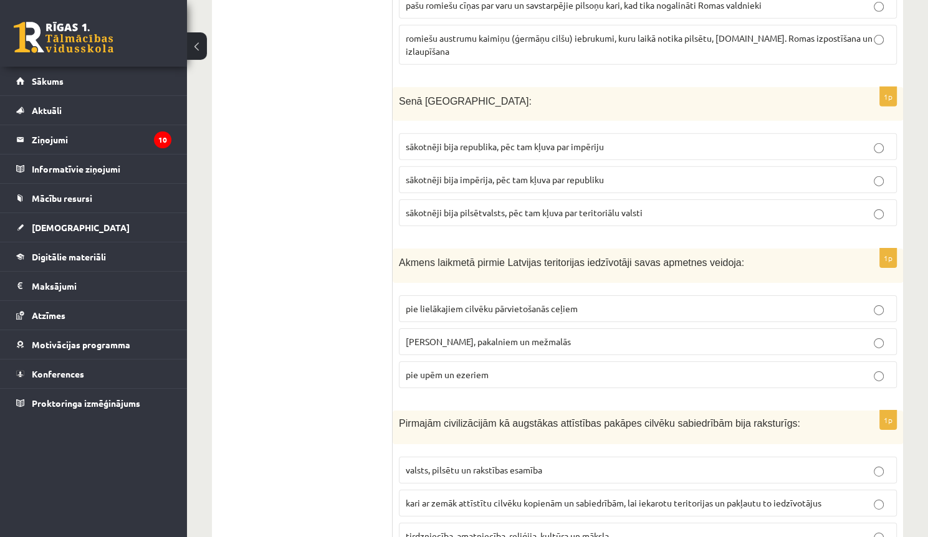
click at [448, 133] on label "sākotnēji bija republika, pēc tam kļuva par impēriju" at bounding box center [648, 146] width 498 height 27
click at [491, 368] on p "pie upēm un ezeriem" at bounding box center [648, 374] width 484 height 13
click at [582, 464] on p "valsts, pilsētu un rakstības esamība" at bounding box center [648, 470] width 484 height 13
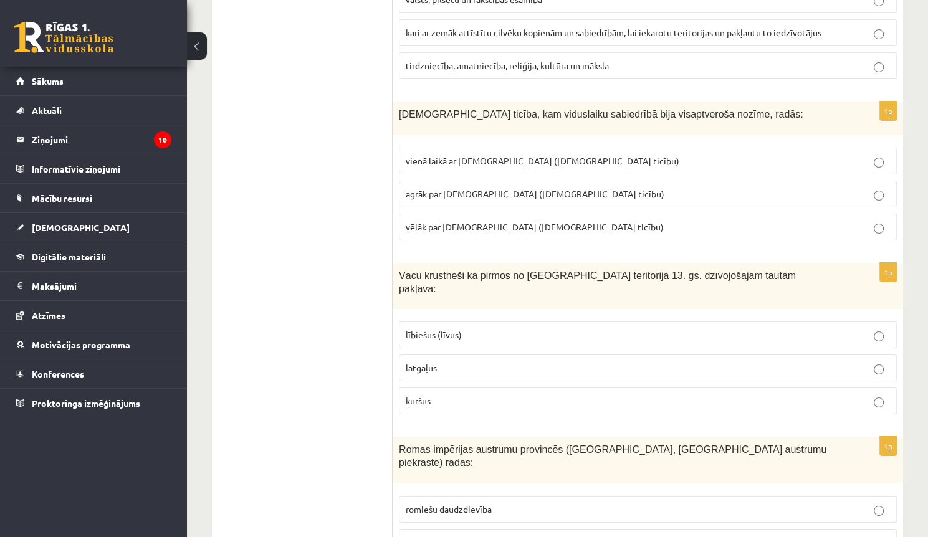
scroll to position [4361, 0]
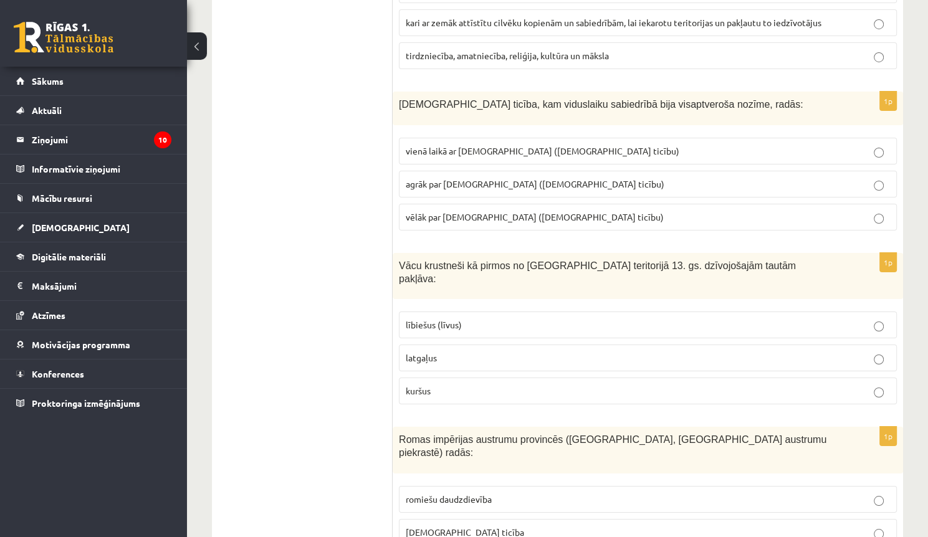
click at [525, 145] on span "vienā laikā ar islamu (musulmaņu ticību)" at bounding box center [543, 150] width 274 height 11
click at [454, 351] on p "latgaļus" at bounding box center [648, 357] width 484 height 13
click at [456, 519] on label "kristīgā ticība" at bounding box center [648, 532] width 498 height 27
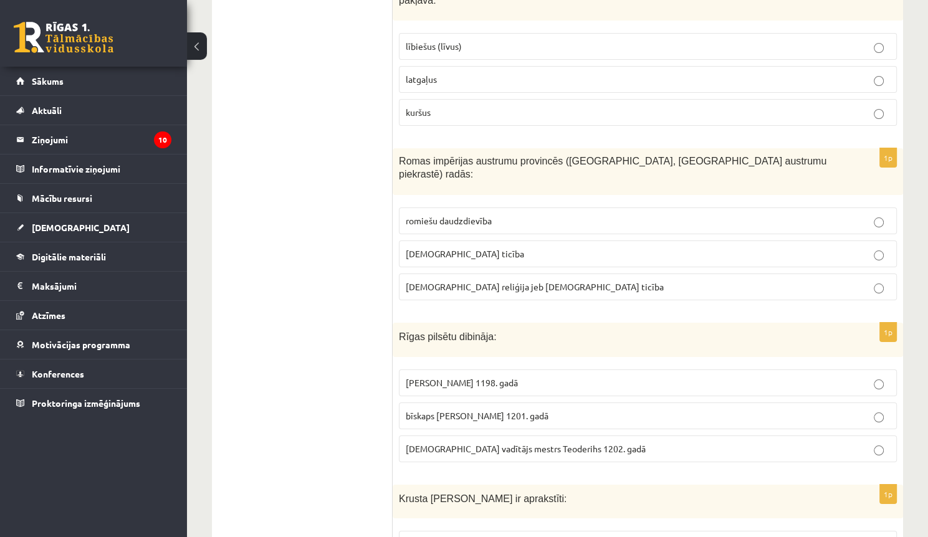
scroll to position [4656, 0]
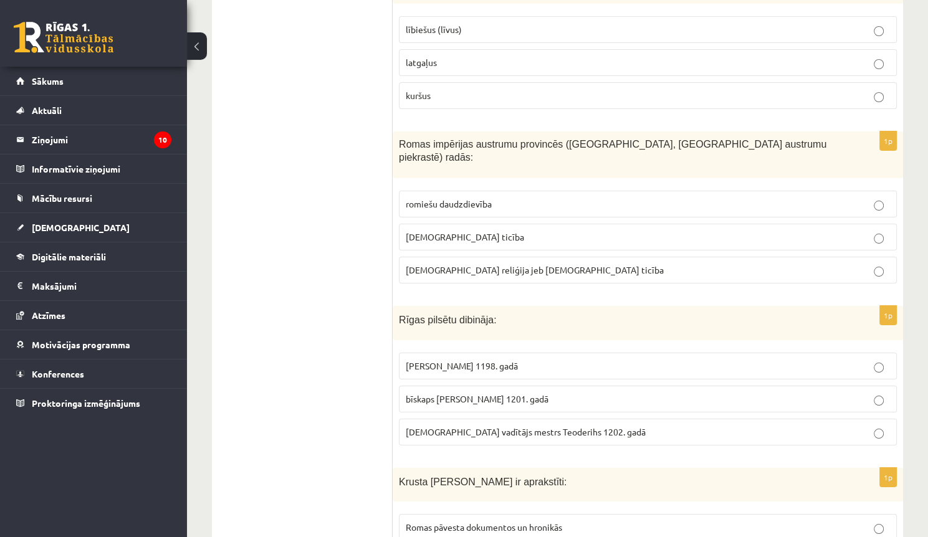
click at [548, 393] on p "bīskaps Alberts 1201. gadā" at bounding box center [648, 399] width 484 height 13
drag, startPoint x: 492, startPoint y: 449, endPoint x: 550, endPoint y: 428, distance: 61.7
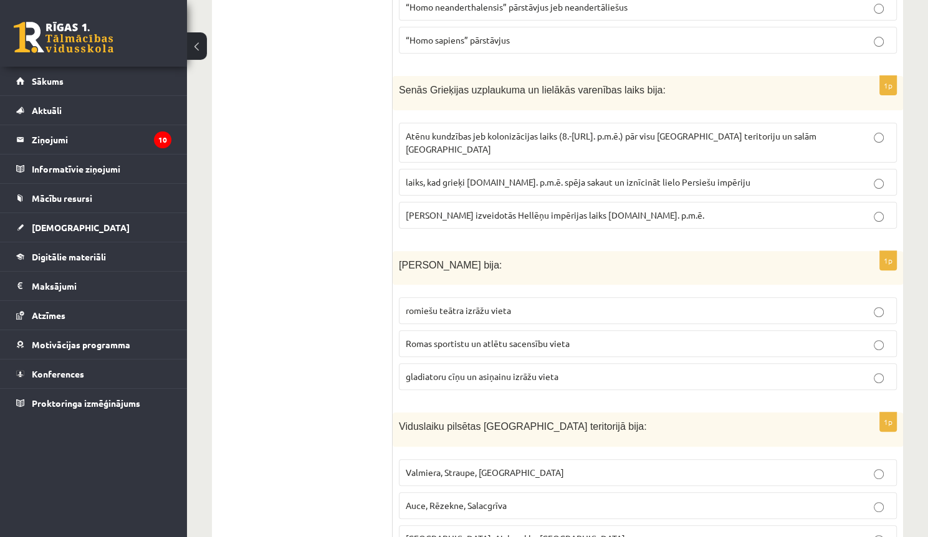
scroll to position [0, 0]
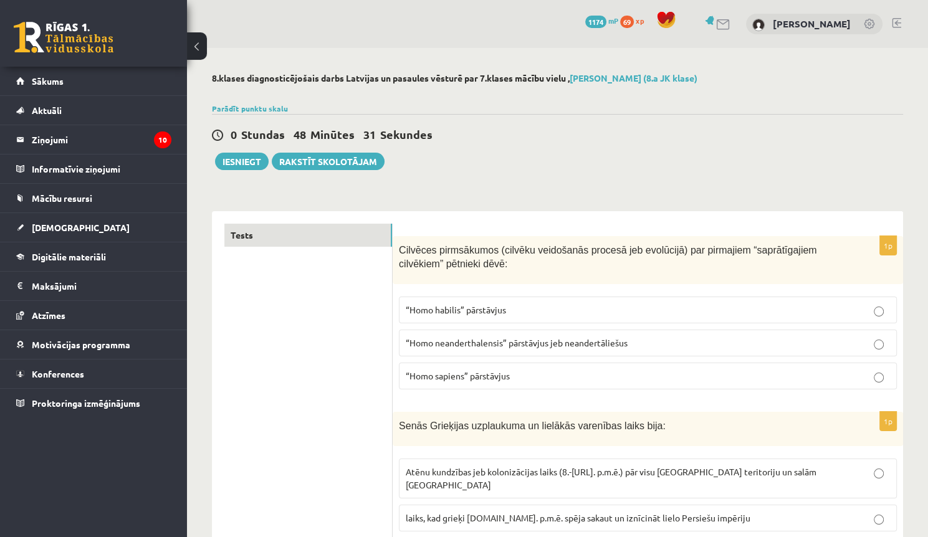
drag, startPoint x: 651, startPoint y: 353, endPoint x: 536, endPoint y: 62, distance: 312.8
click at [242, 165] on button "Iesniegt" at bounding box center [242, 161] width 54 height 17
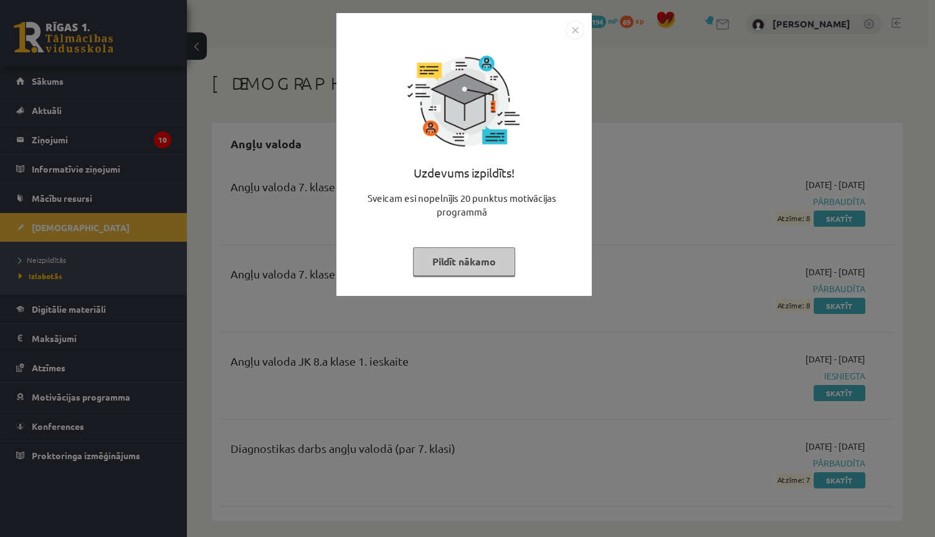
click at [484, 259] on button "Pildīt nākamo" at bounding box center [464, 261] width 102 height 29
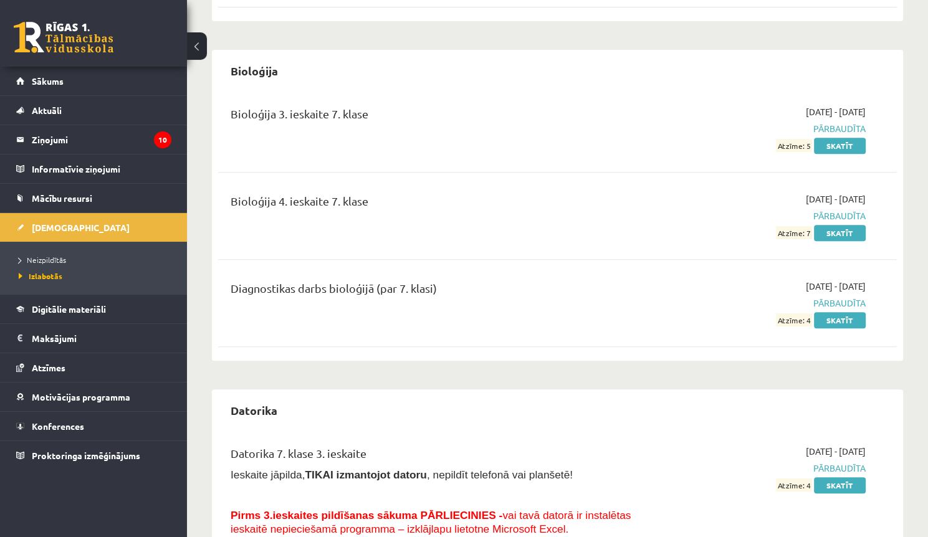
drag, startPoint x: 556, startPoint y: 257, endPoint x: 557, endPoint y: 317, distance: 59.8
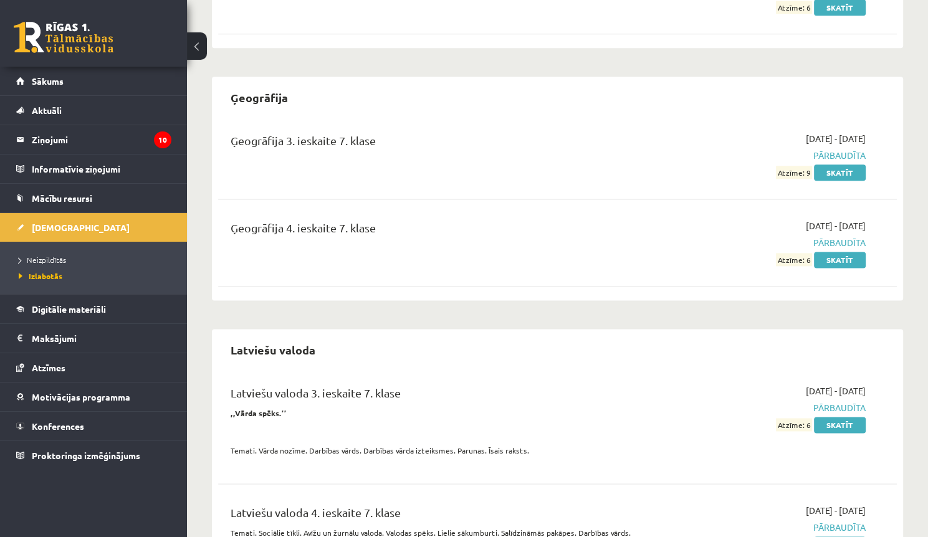
drag, startPoint x: 565, startPoint y: 314, endPoint x: 541, endPoint y: 413, distance: 101.4
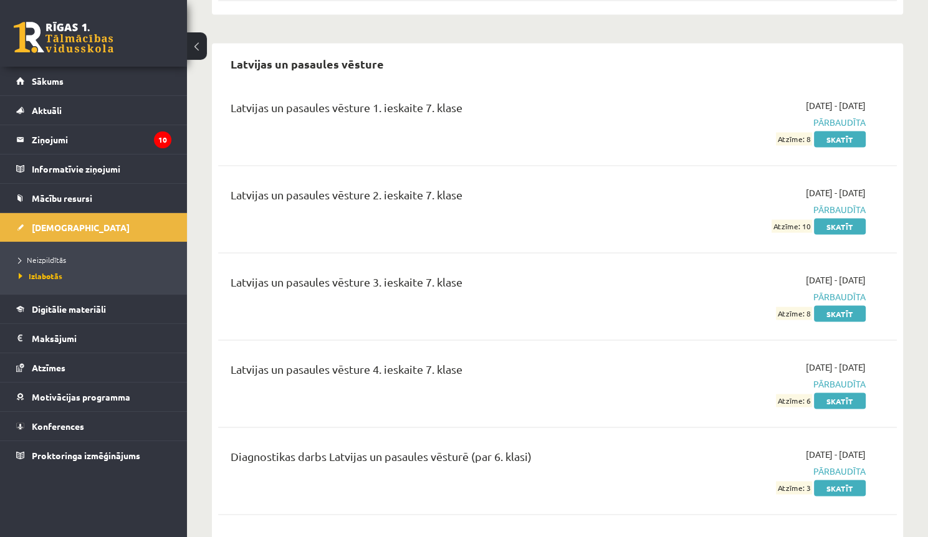
drag, startPoint x: 511, startPoint y: 332, endPoint x: 504, endPoint y: 365, distance: 33.9
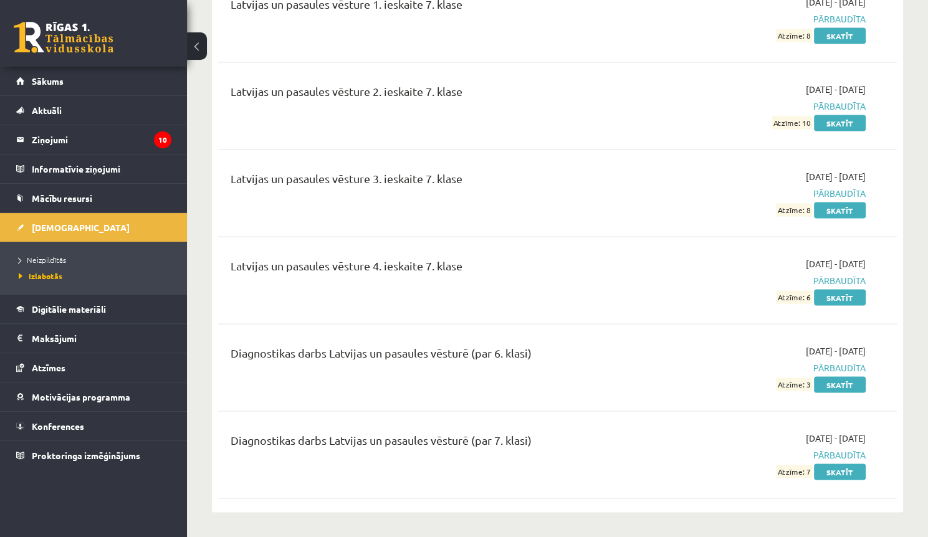
scroll to position [2332, 0]
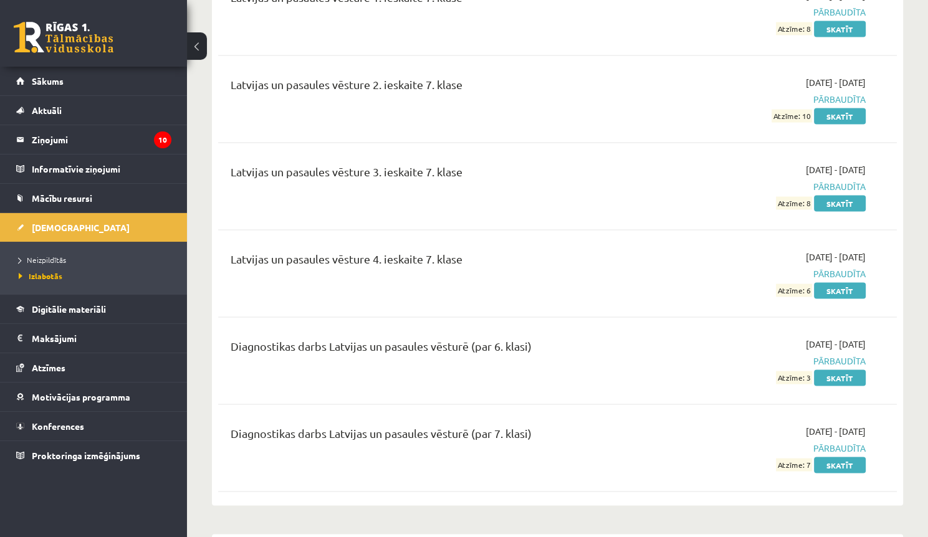
drag, startPoint x: 504, startPoint y: 310, endPoint x: 493, endPoint y: 334, distance: 25.9
